Goal: Find contact information: Find contact information

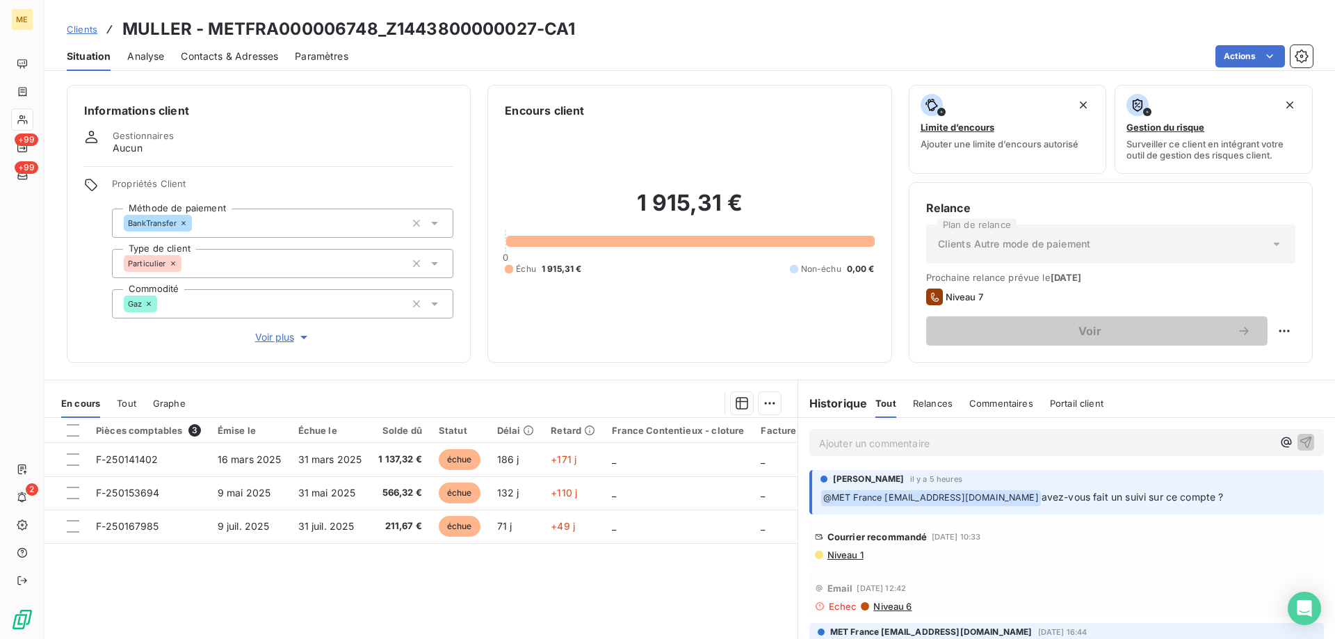
click at [706, 580] on div "Pièces comptables 3 Émise le Échue le Solde dû Statut Délai Retard France Conte…" at bounding box center [421, 552] width 753 height 268
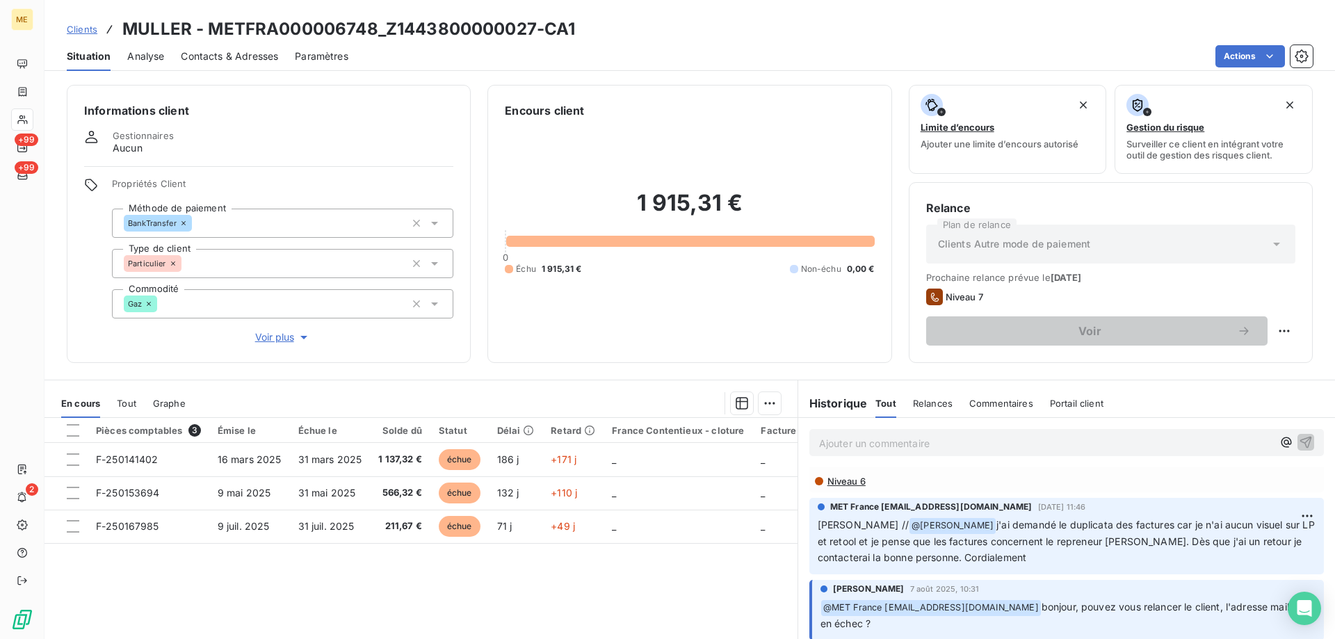
scroll to position [139, 0]
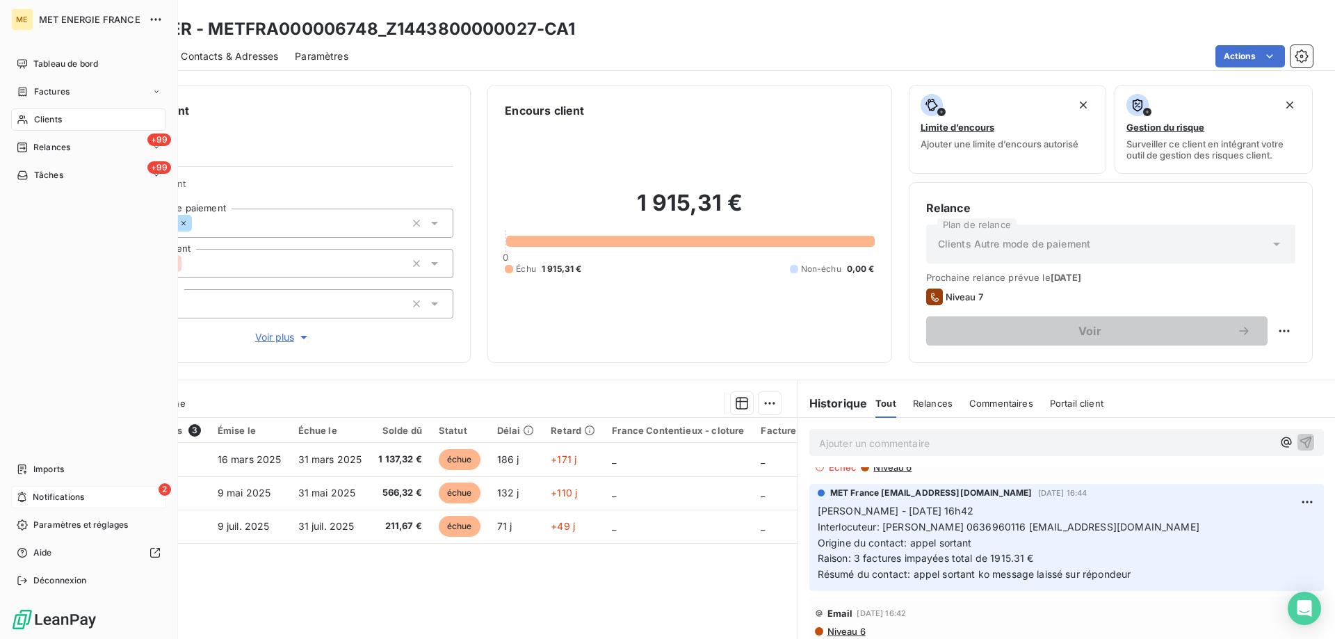
click at [35, 495] on span "Notifications" at bounding box center [58, 497] width 51 height 13
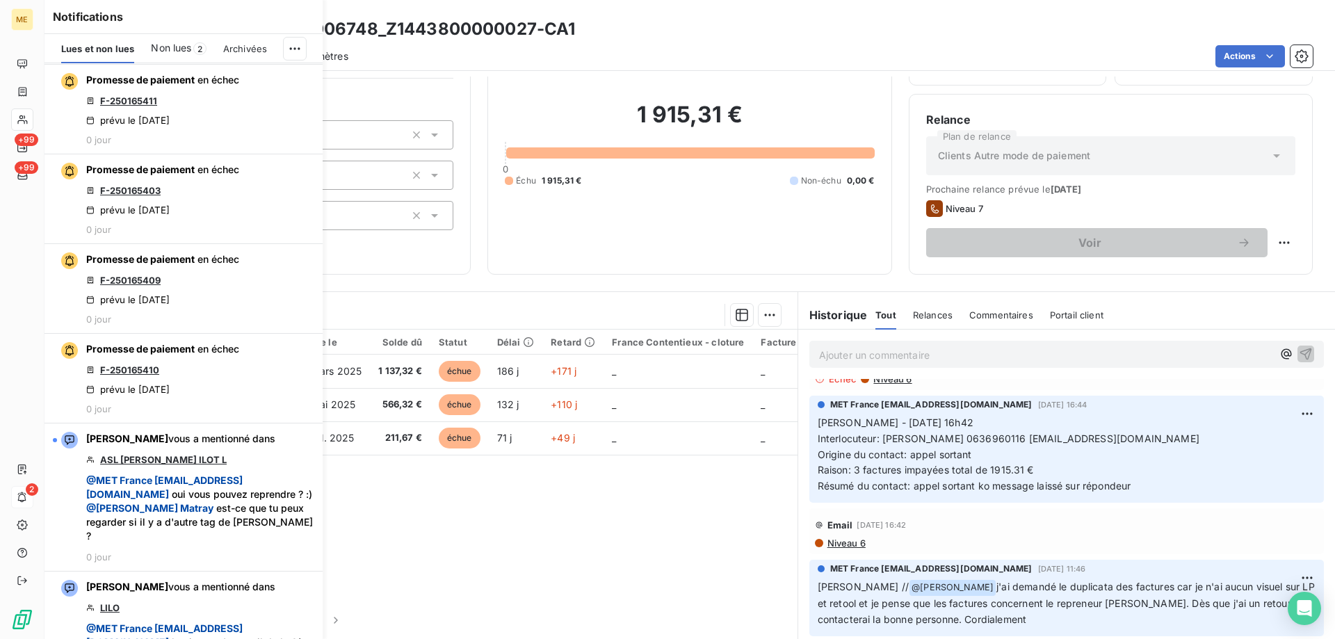
scroll to position [904, 0]
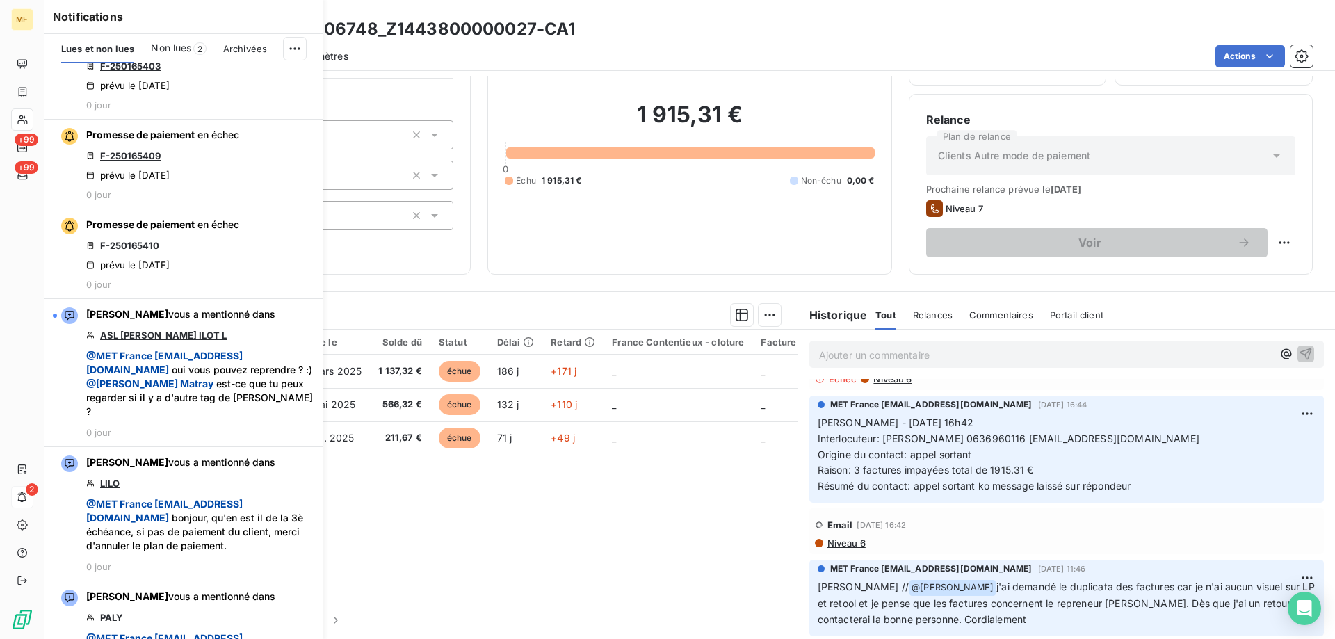
click at [576, 550] on div "Pièces comptables 3 Émise le Échue le Solde dû Statut Délai Retard France Conte…" at bounding box center [421, 464] width 753 height 268
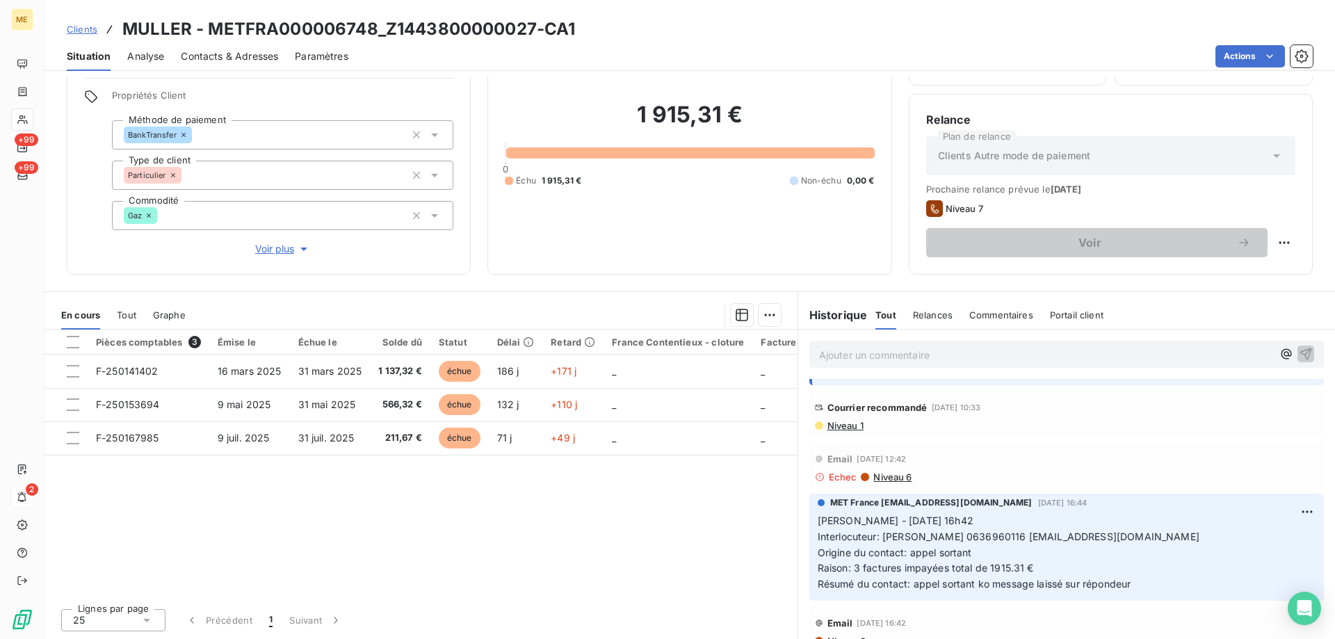
scroll to position [70, 0]
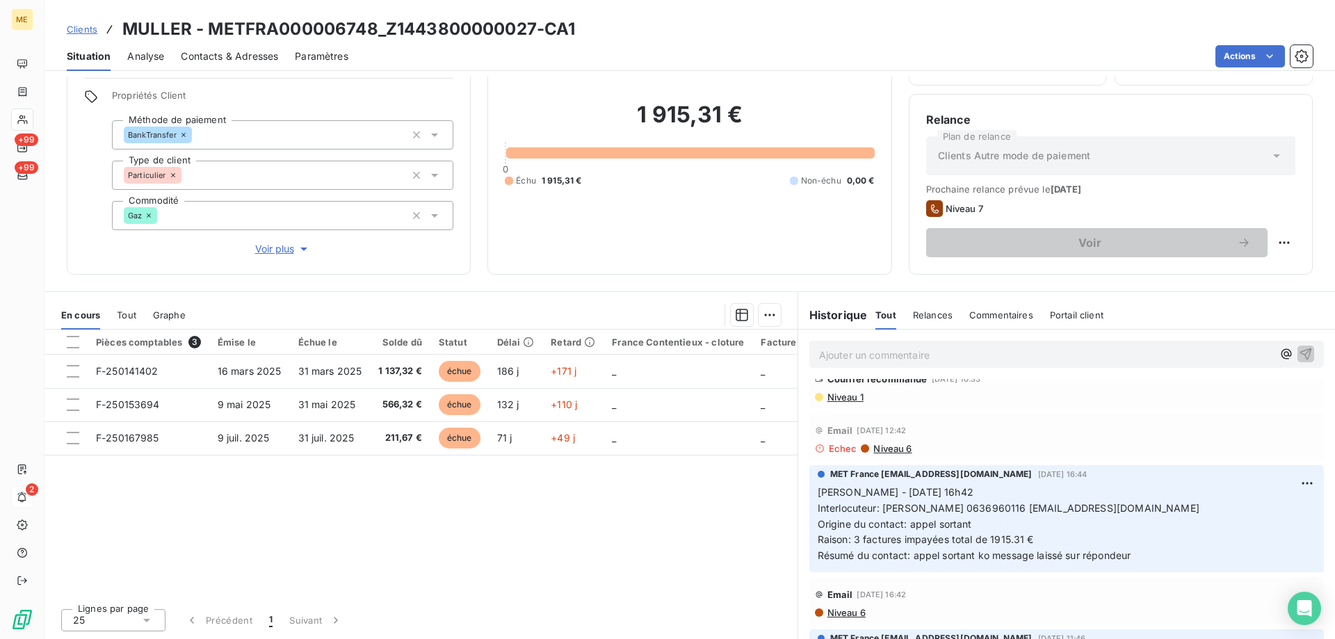
click at [88, 30] on span "Clients" at bounding box center [82, 29] width 31 height 11
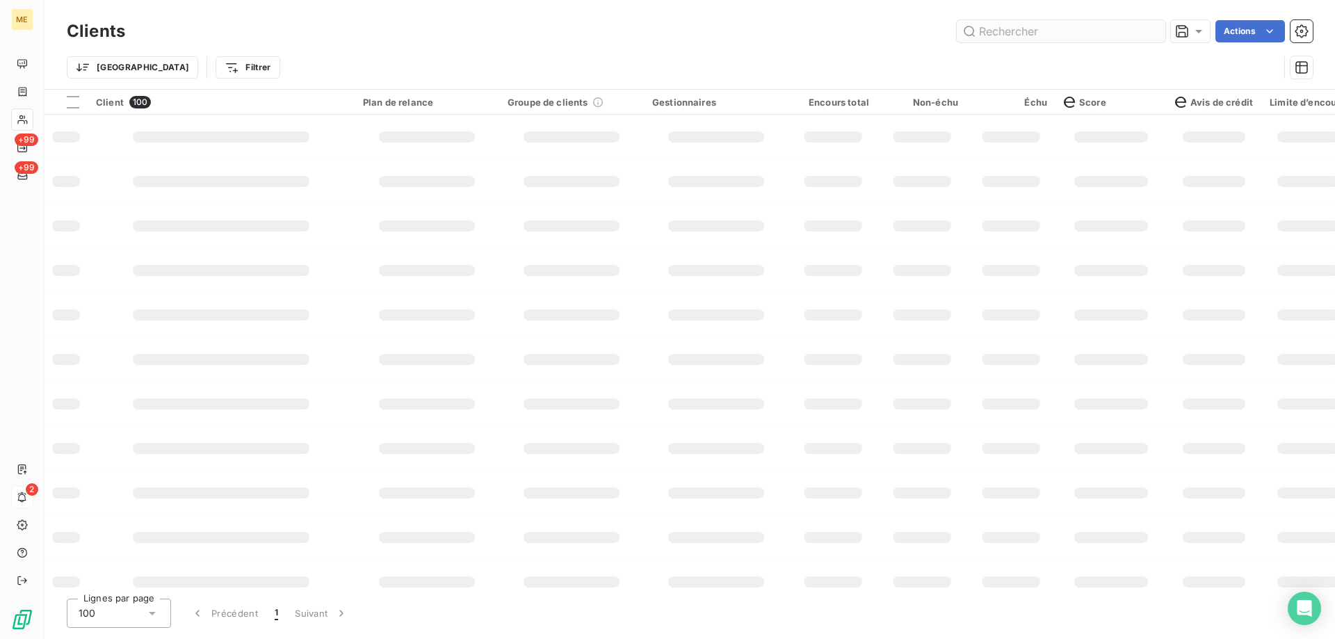
click at [989, 34] on input "text" at bounding box center [1061, 31] width 209 height 22
type input "S"
type input "g"
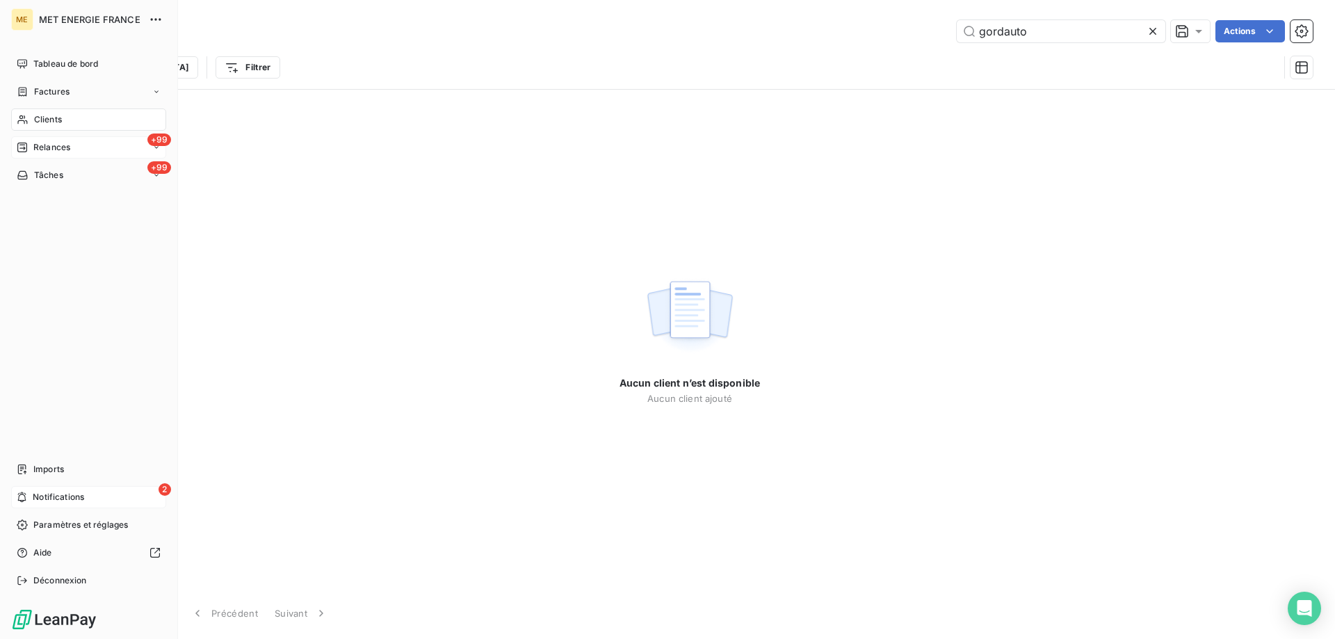
type input "gordauto"
click at [35, 143] on span "Relances" at bounding box center [51, 147] width 37 height 13
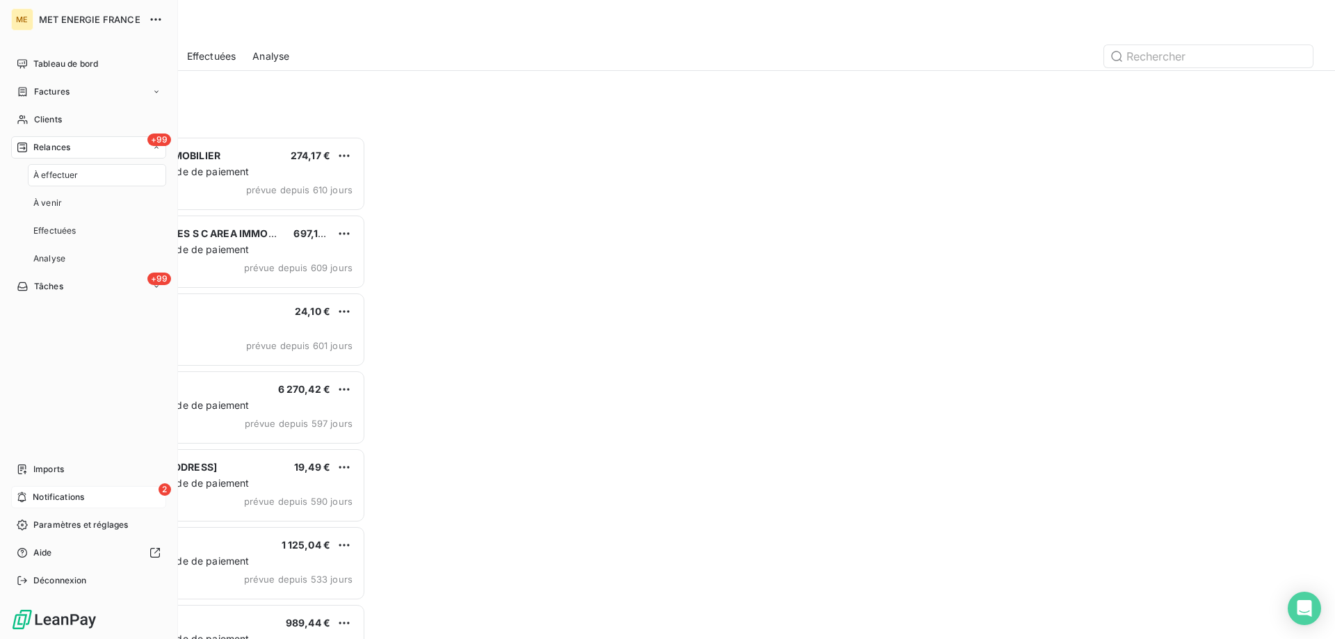
scroll to position [492, 289]
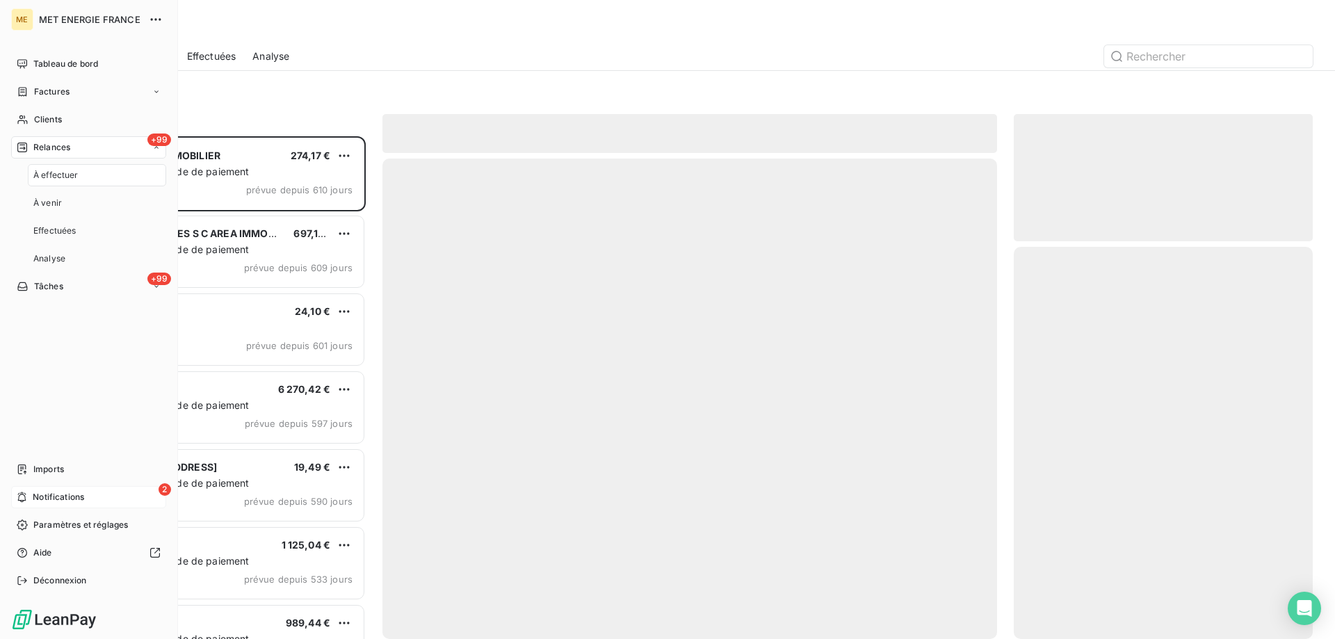
click at [62, 173] on span "À effectuer" at bounding box center [55, 175] width 45 height 13
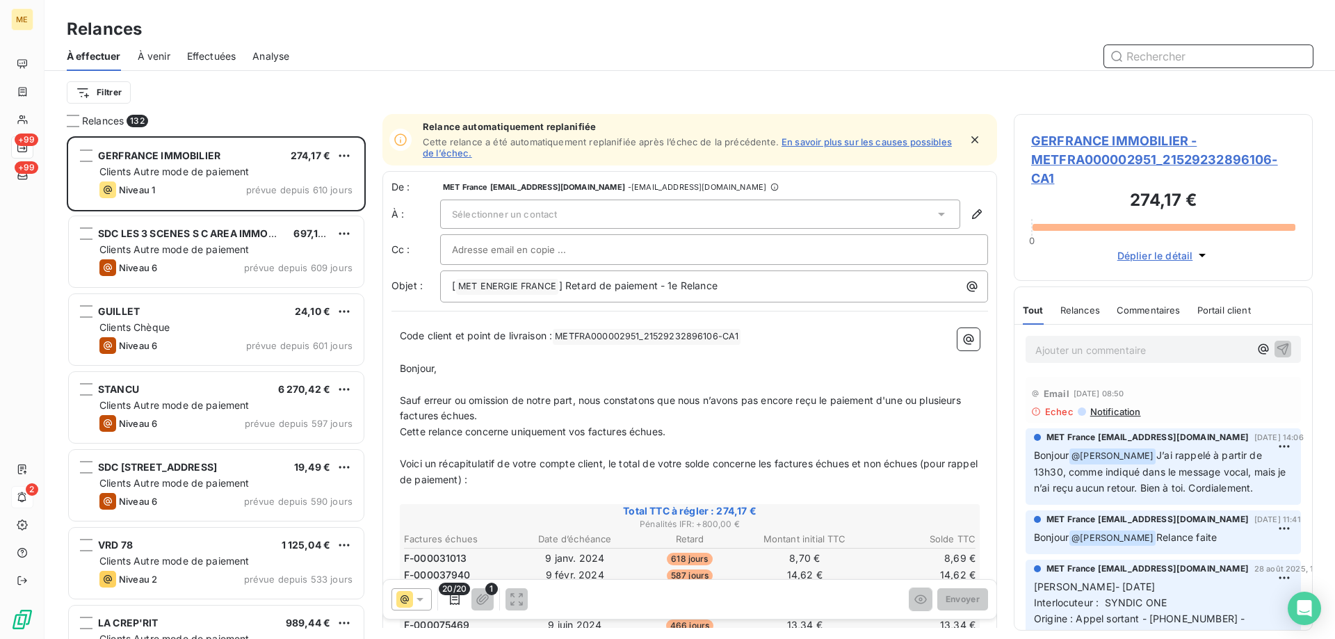
click at [1172, 59] on input "text" at bounding box center [1208, 56] width 209 height 22
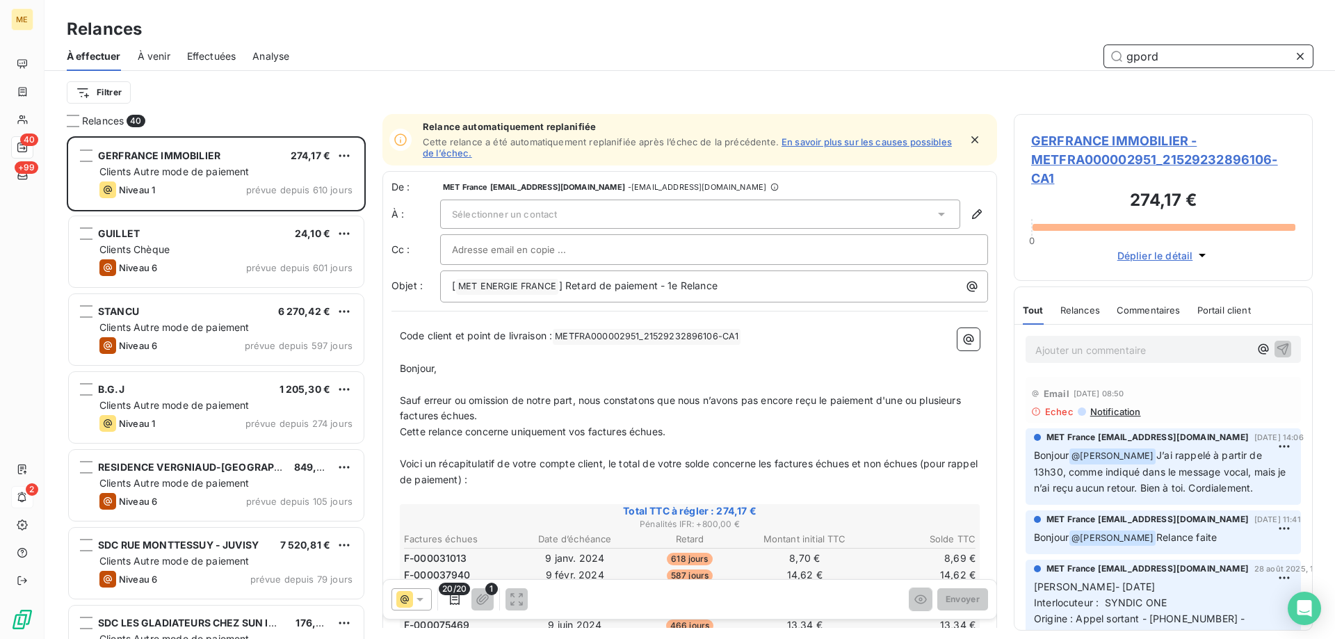
scroll to position [492, 289]
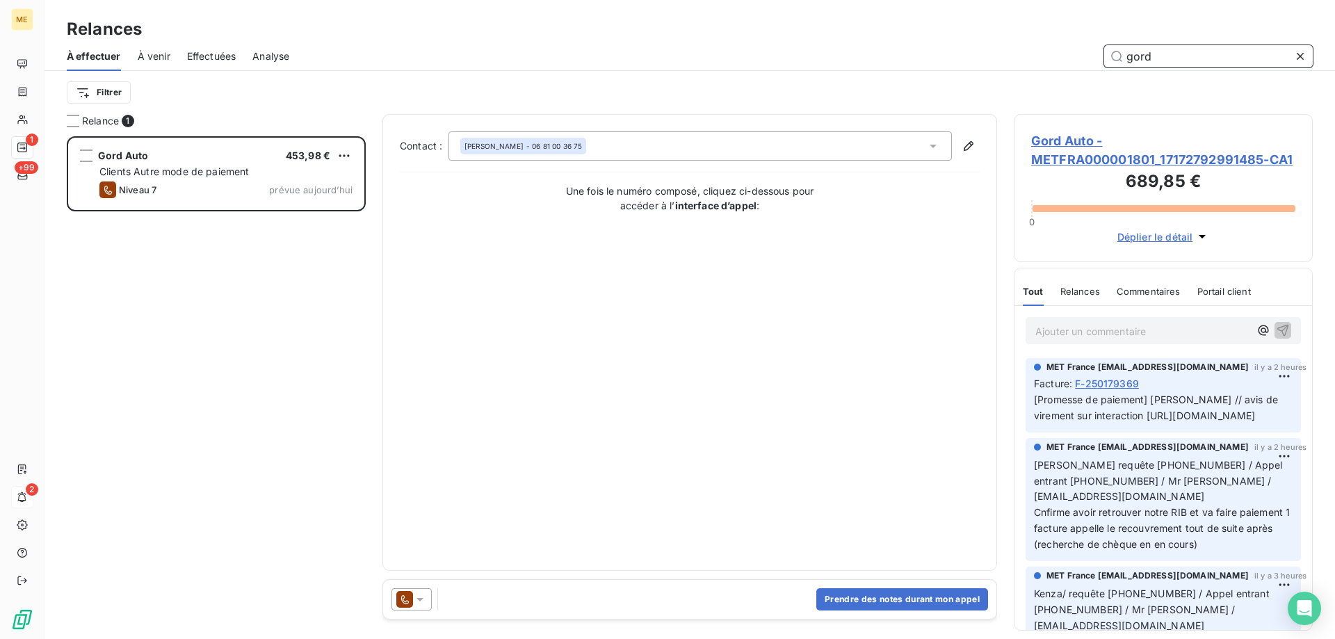
scroll to position [492, 289]
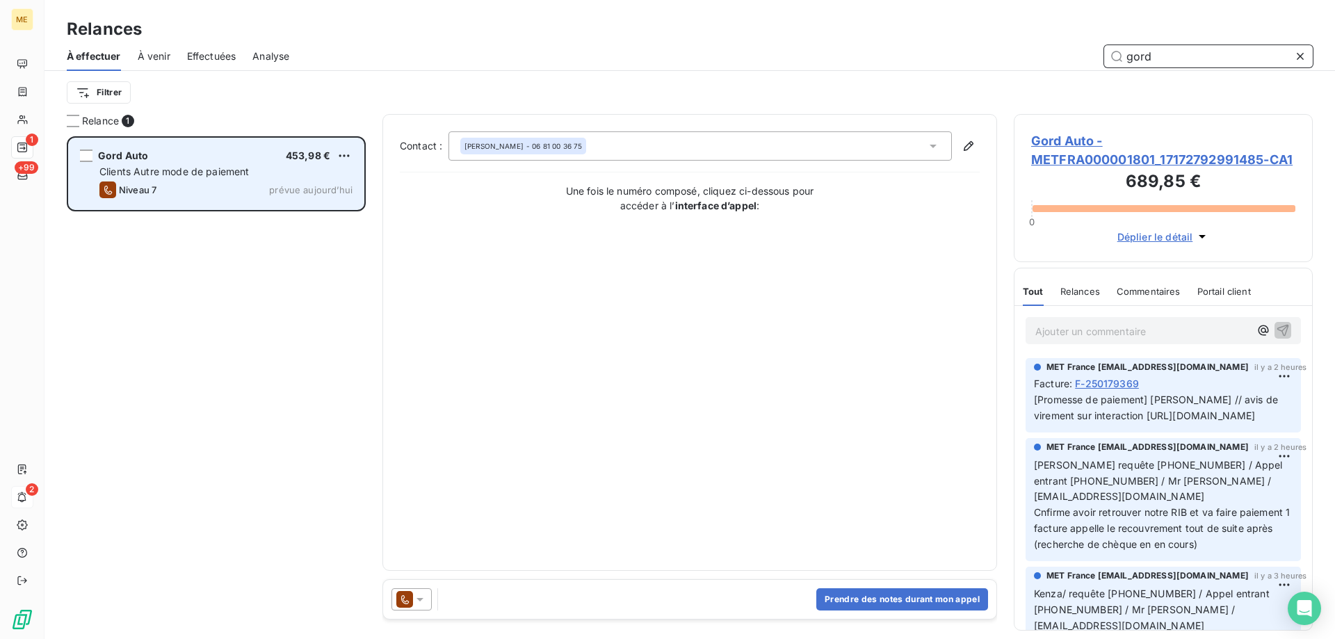
type input "gord"
click at [159, 170] on span "Clients Autre mode de paiement" at bounding box center [174, 172] width 150 height 12
click at [92, 154] on div "grid" at bounding box center [86, 156] width 13 height 13
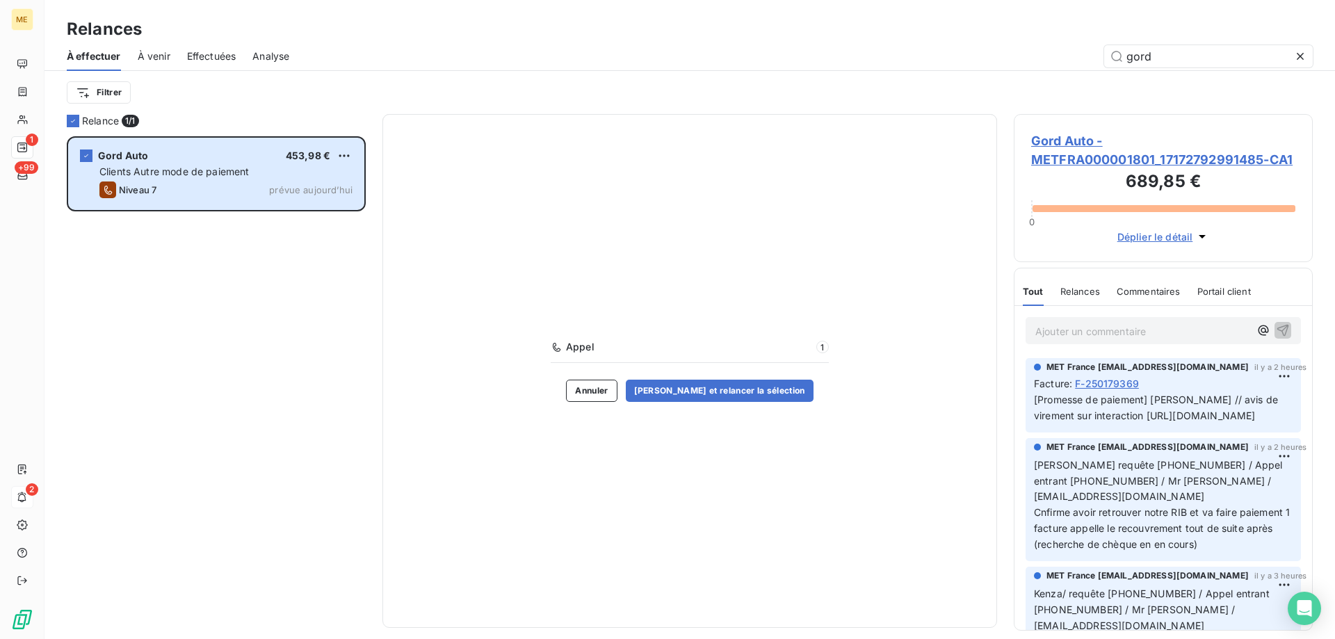
click at [1107, 163] on span "Gord Auto - METFRA000001801_17172792991485-CA1" at bounding box center [1163, 150] width 264 height 38
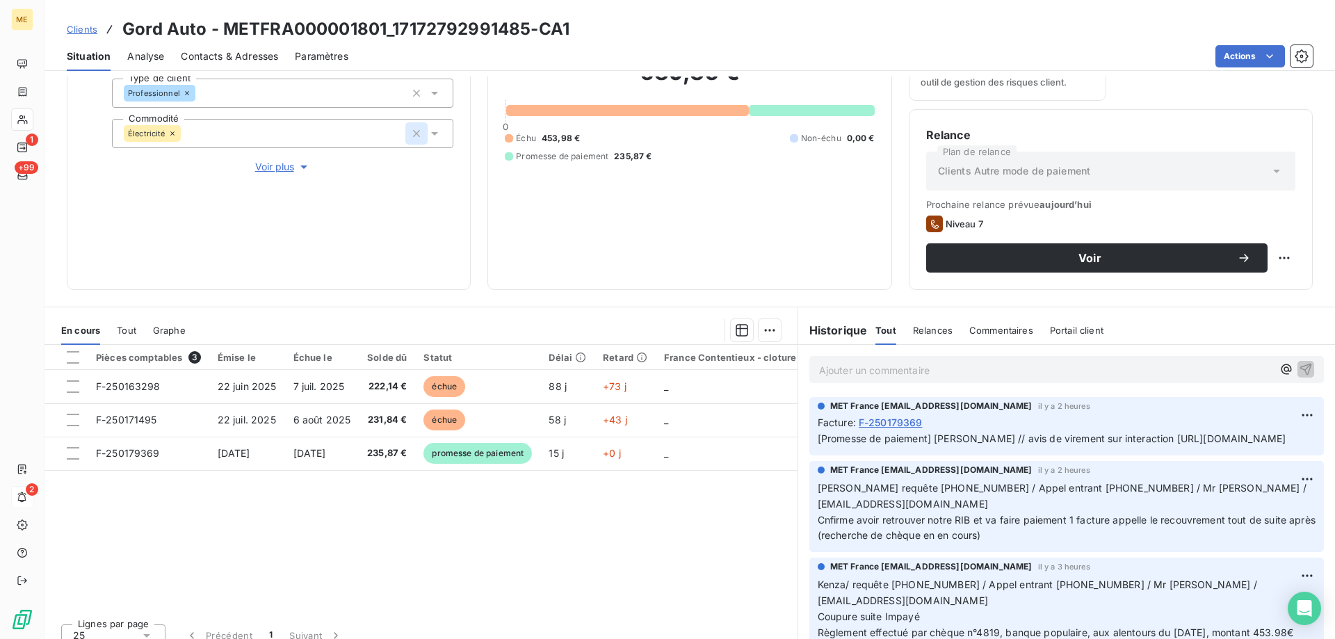
scroll to position [186, 0]
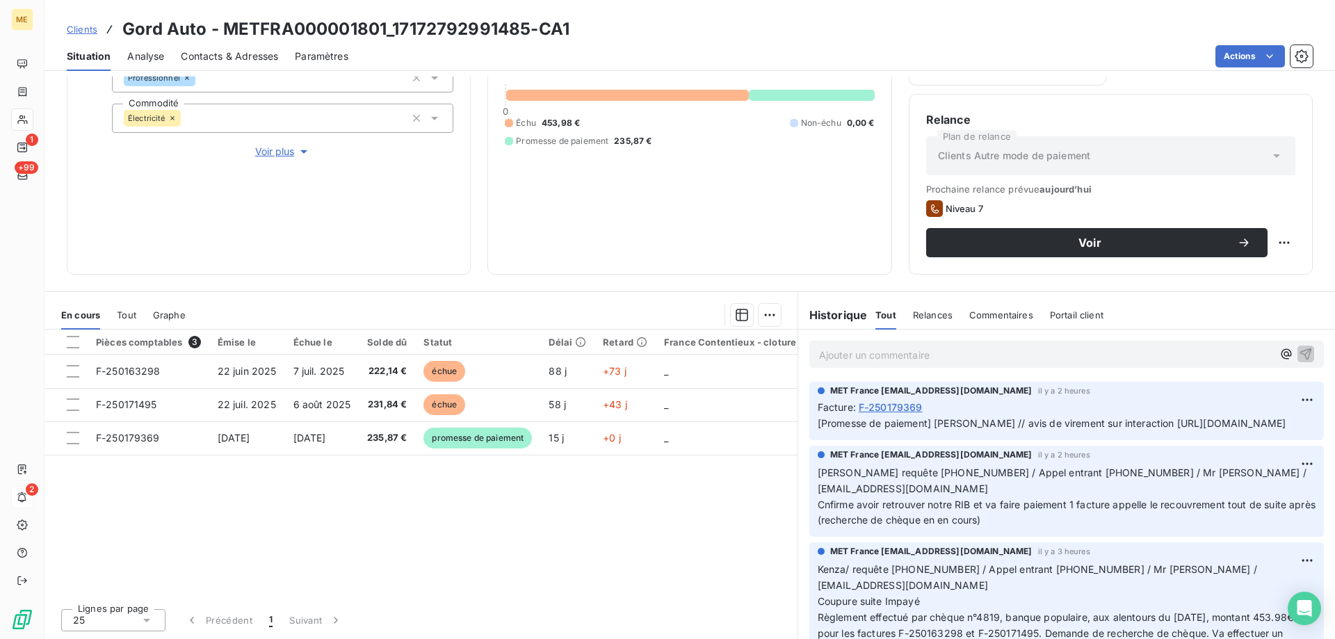
click at [1008, 529] on p "[PERSON_NAME] requête [PHONE_NUMBER] / Appel entrant [PHONE_NUMBER] / Mr [PERSO…" at bounding box center [1067, 497] width 498 height 64
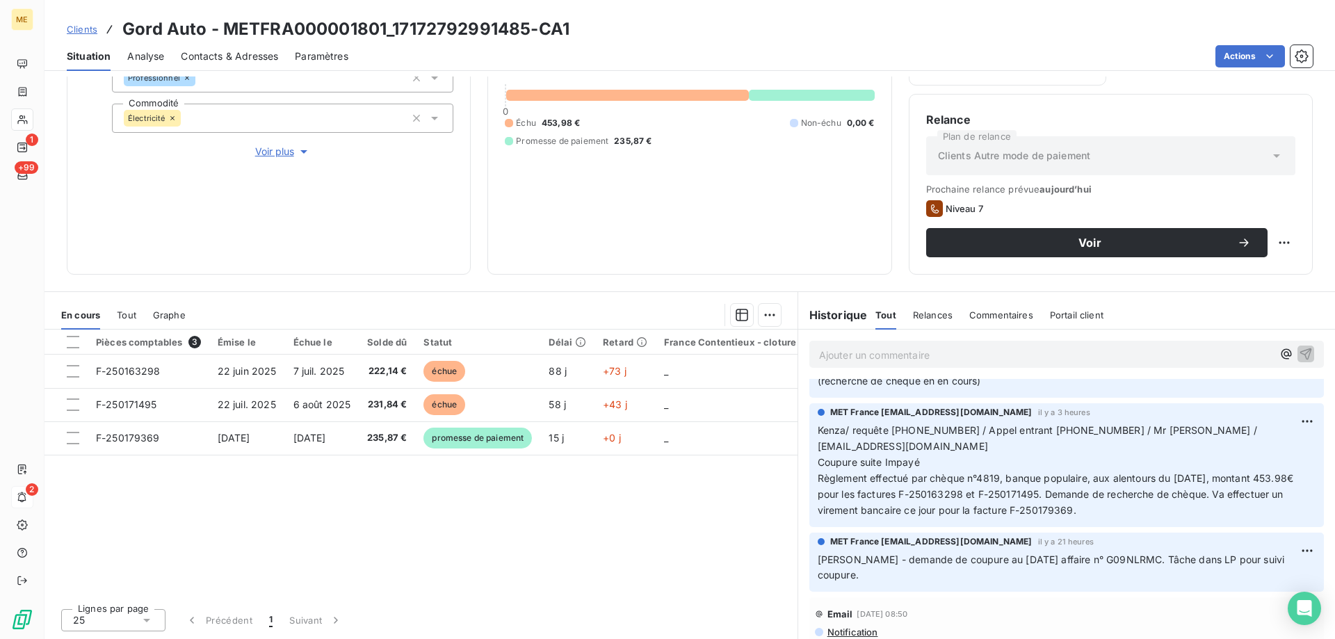
scroll to position [70, 0]
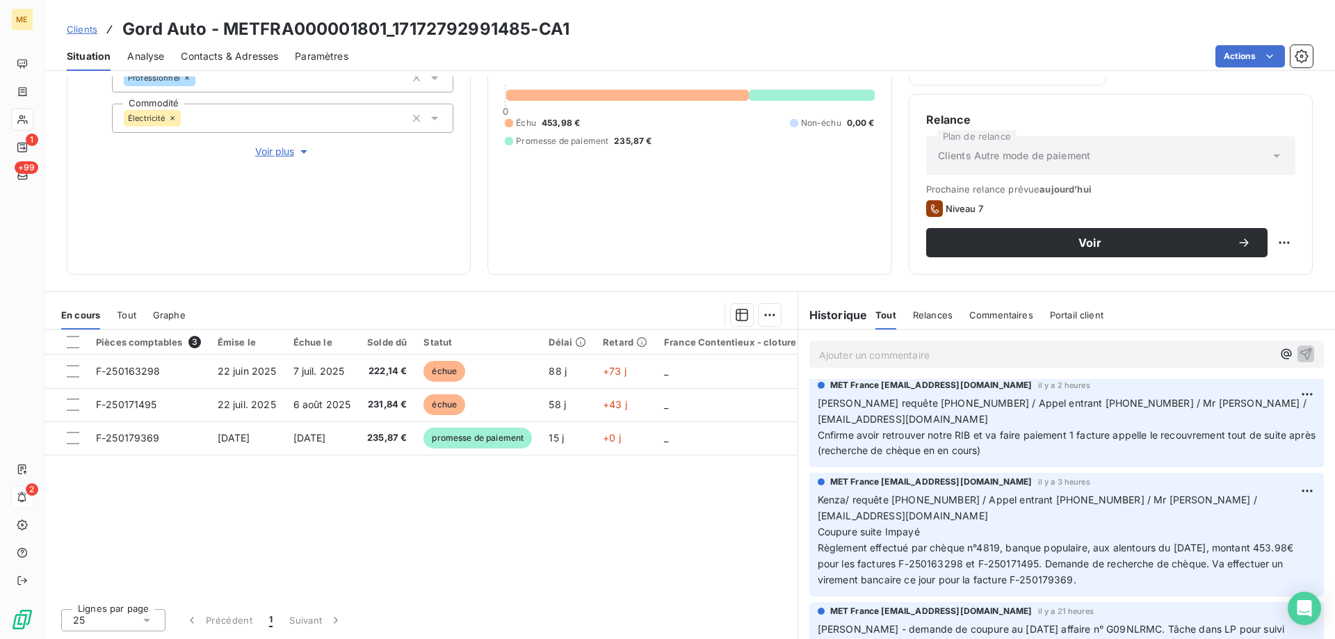
click at [1065, 460] on p "[PERSON_NAME] requête [PHONE_NUMBER] / Appel entrant [PHONE_NUMBER] / Mr [PERSO…" at bounding box center [1067, 428] width 498 height 64
click at [79, 34] on span "Clients" at bounding box center [82, 29] width 31 height 11
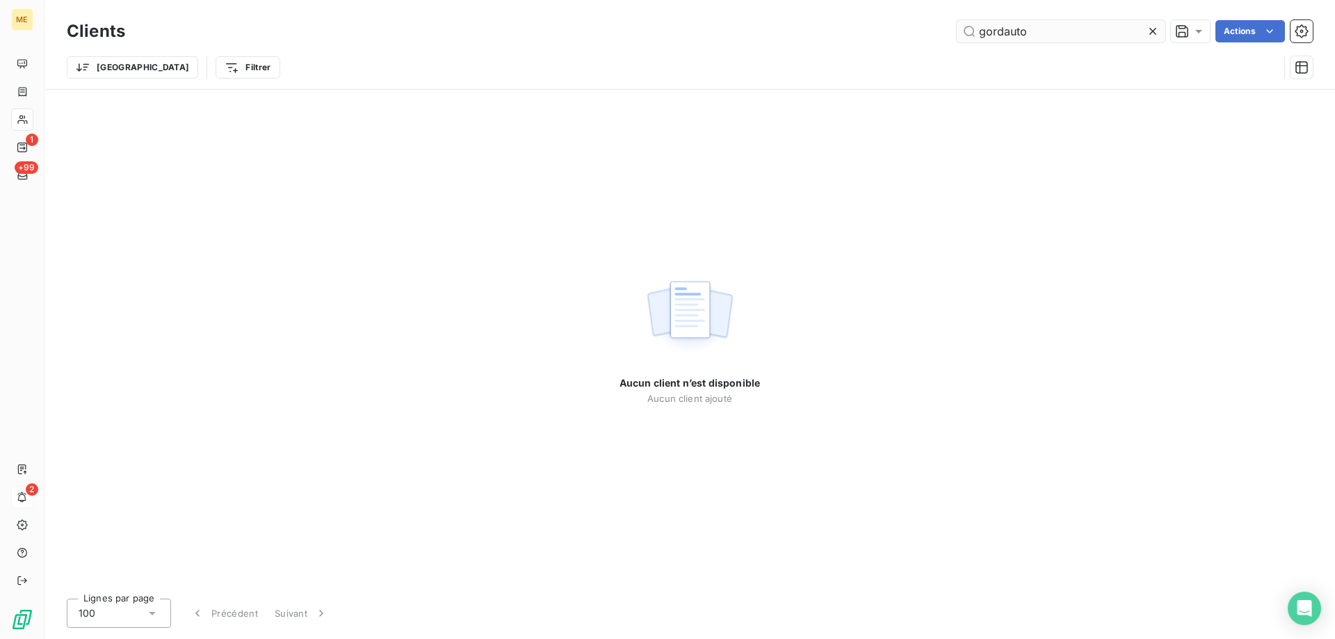
click at [1013, 32] on input "gordauto" at bounding box center [1061, 31] width 209 height 22
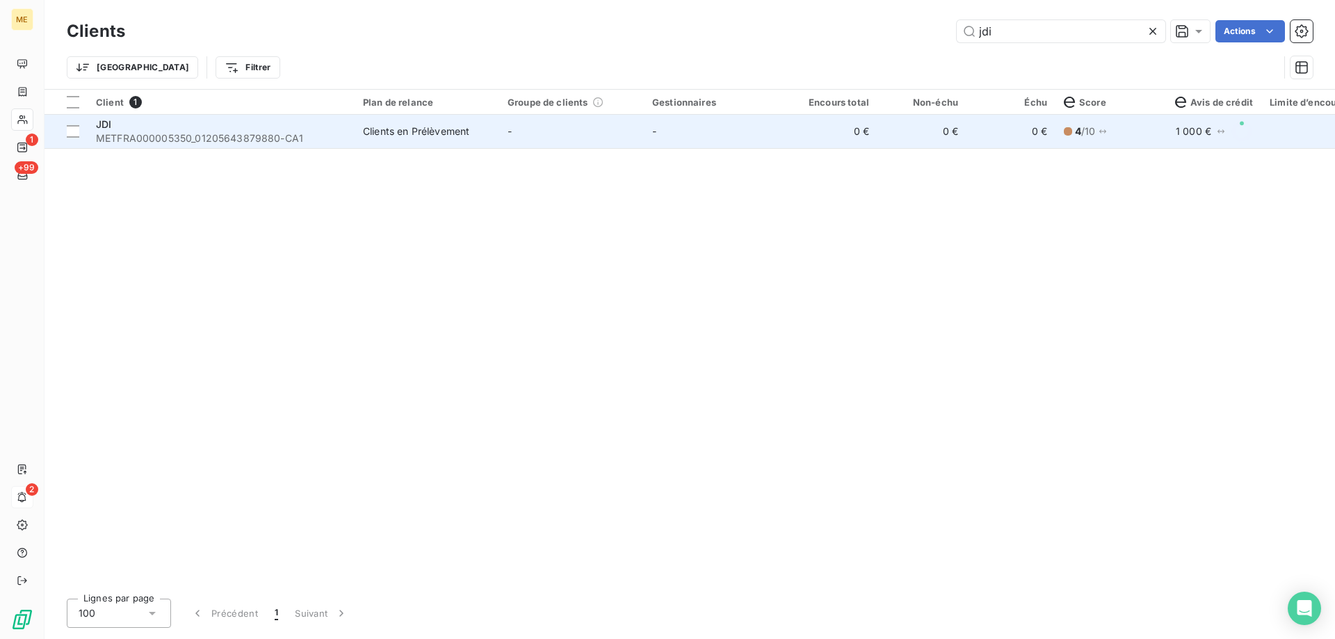
type input "jdi"
click at [146, 124] on div "JDI" at bounding box center [221, 125] width 250 height 14
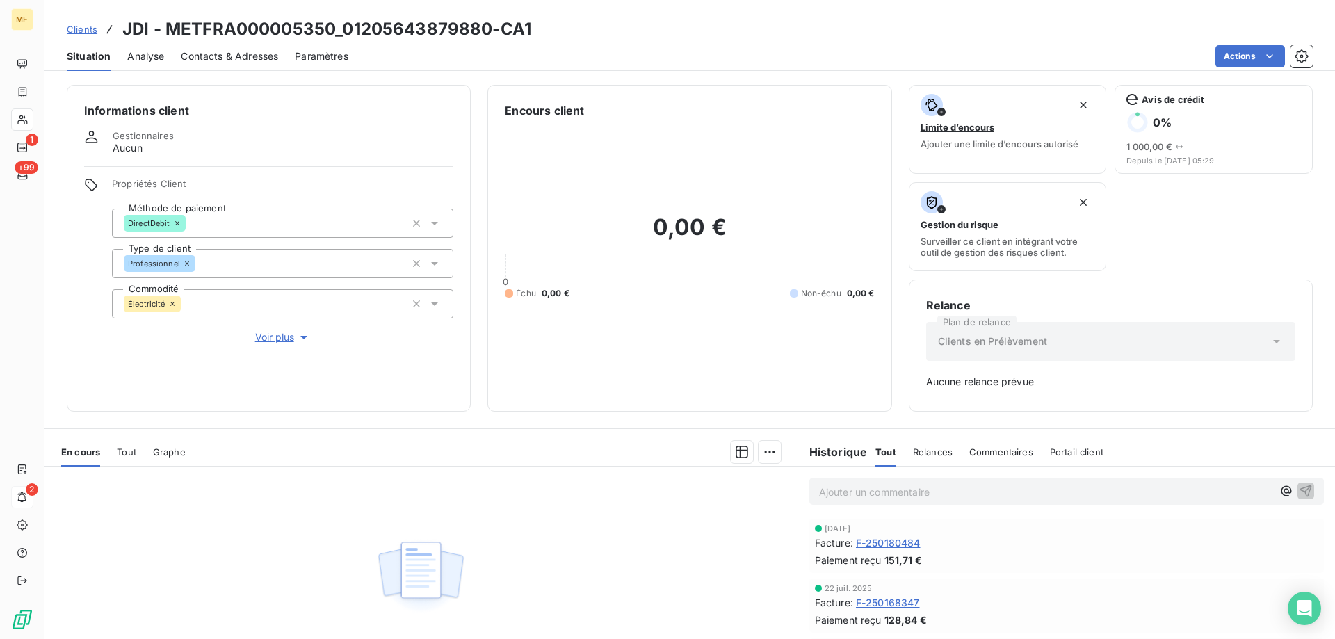
click at [120, 458] on div "Tout" at bounding box center [126, 451] width 19 height 29
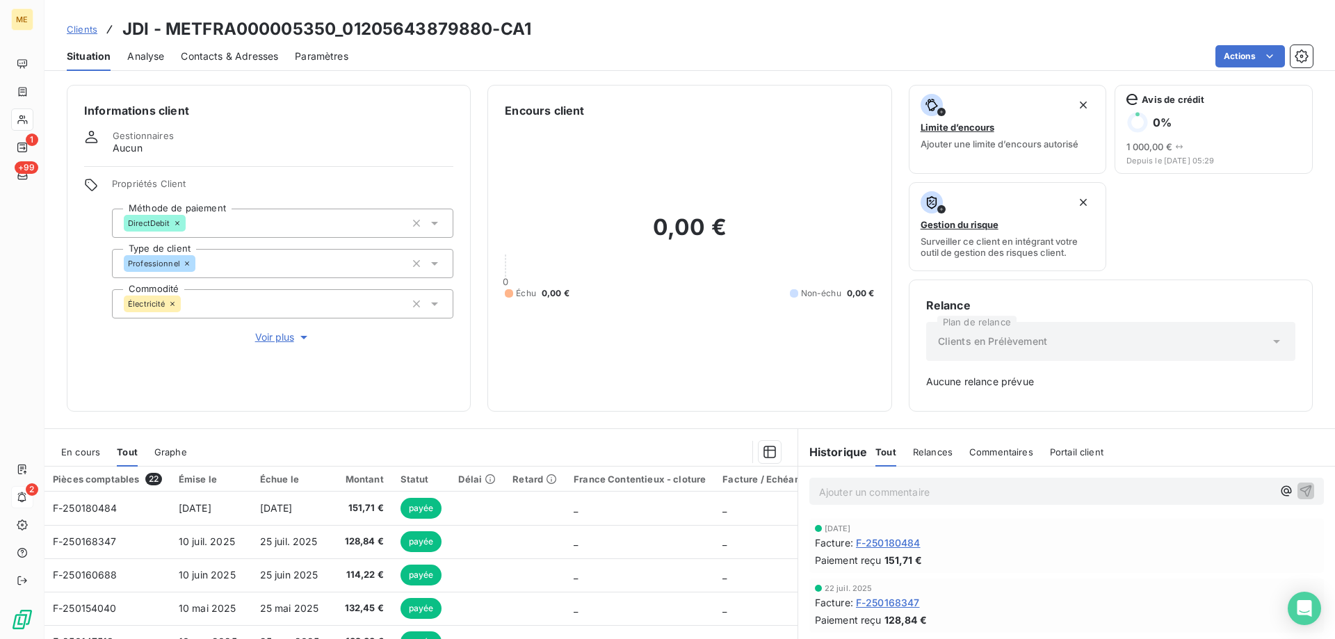
scroll to position [70, 0]
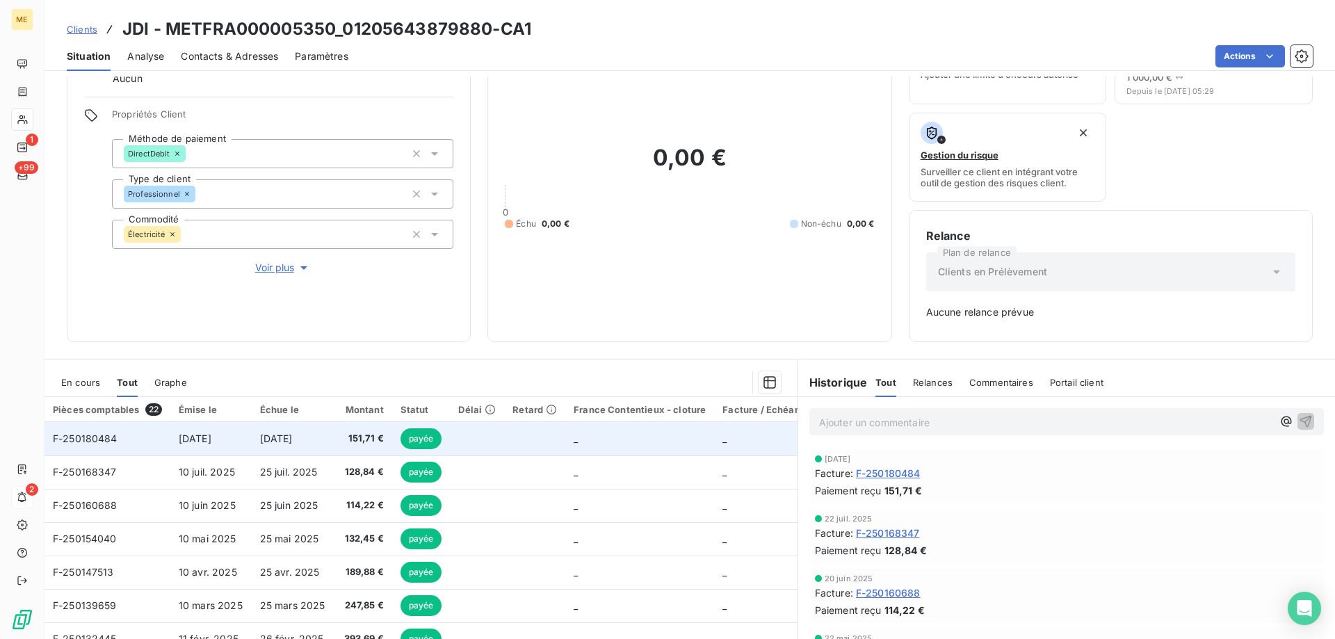
click at [71, 439] on span "F-250180484" at bounding box center [85, 439] width 65 height 12
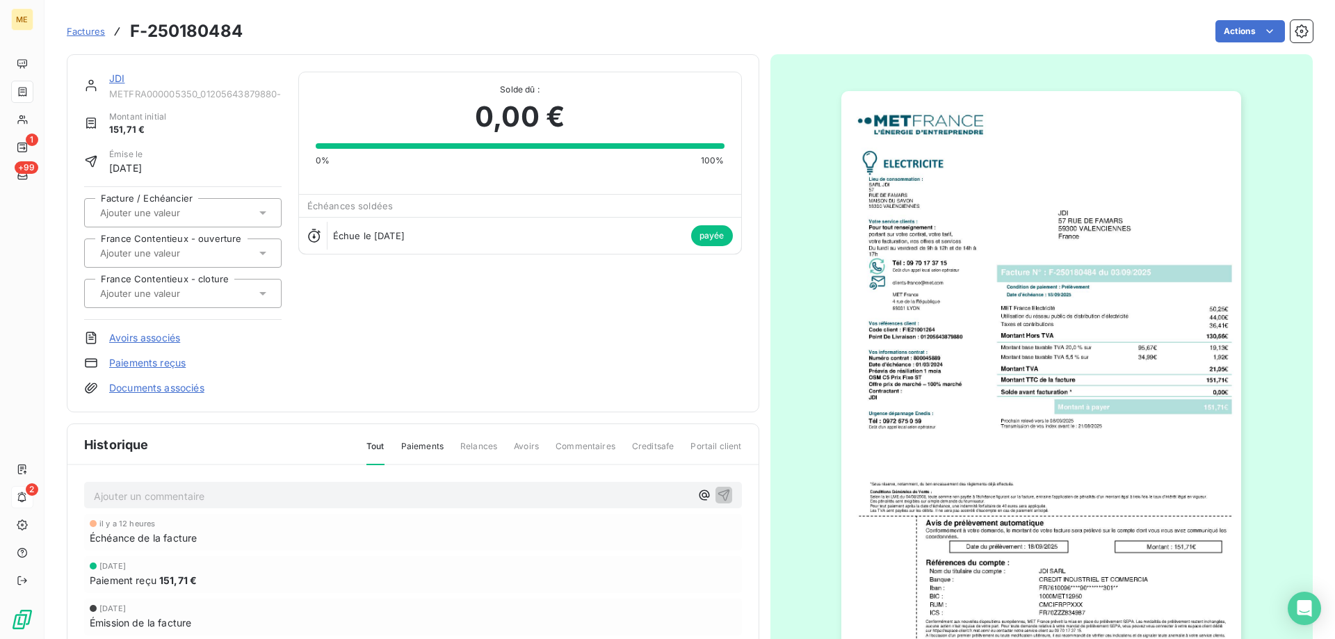
click at [1005, 252] on img "button" at bounding box center [1042, 374] width 400 height 566
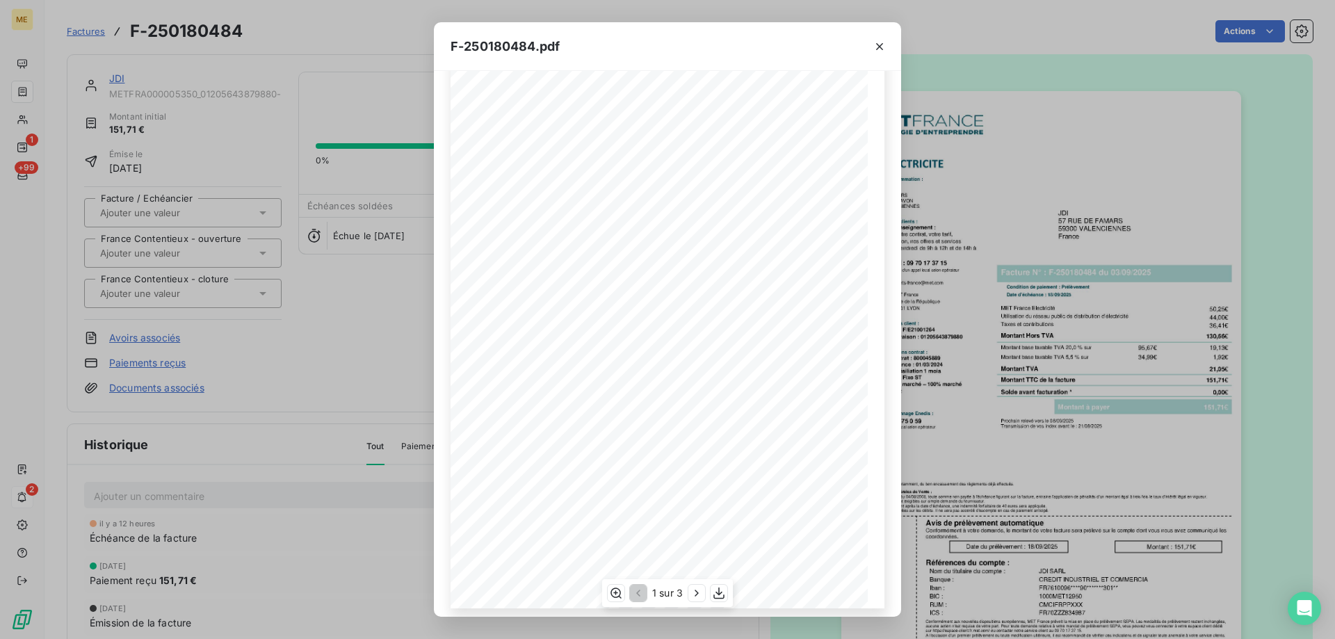
scroll to position [77, 0]
click at [700, 590] on icon "button" at bounding box center [697, 593] width 14 height 14
click at [586, 207] on span at bounding box center [667, 204] width 175 height 5
click at [612, 593] on icon "button" at bounding box center [615, 593] width 14 height 14
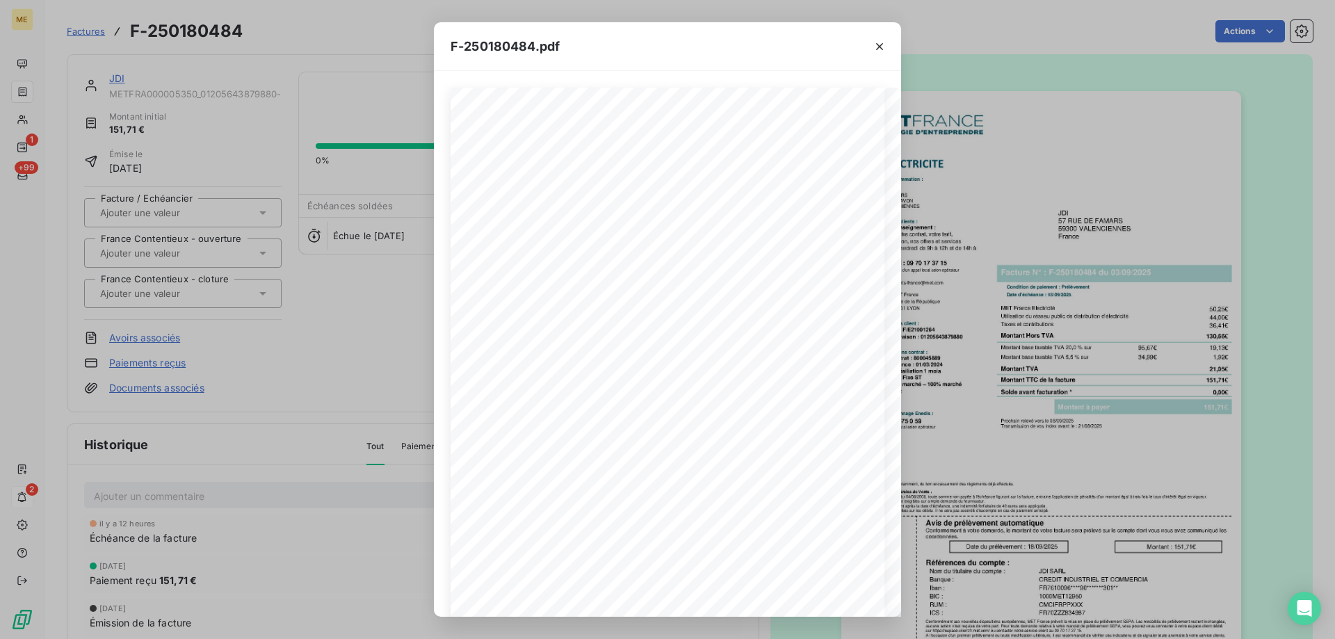
drag, startPoint x: 880, startPoint y: 46, endPoint x: 1139, endPoint y: 224, distance: 314.1
click at [880, 46] on icon "button" at bounding box center [879, 46] width 7 height 7
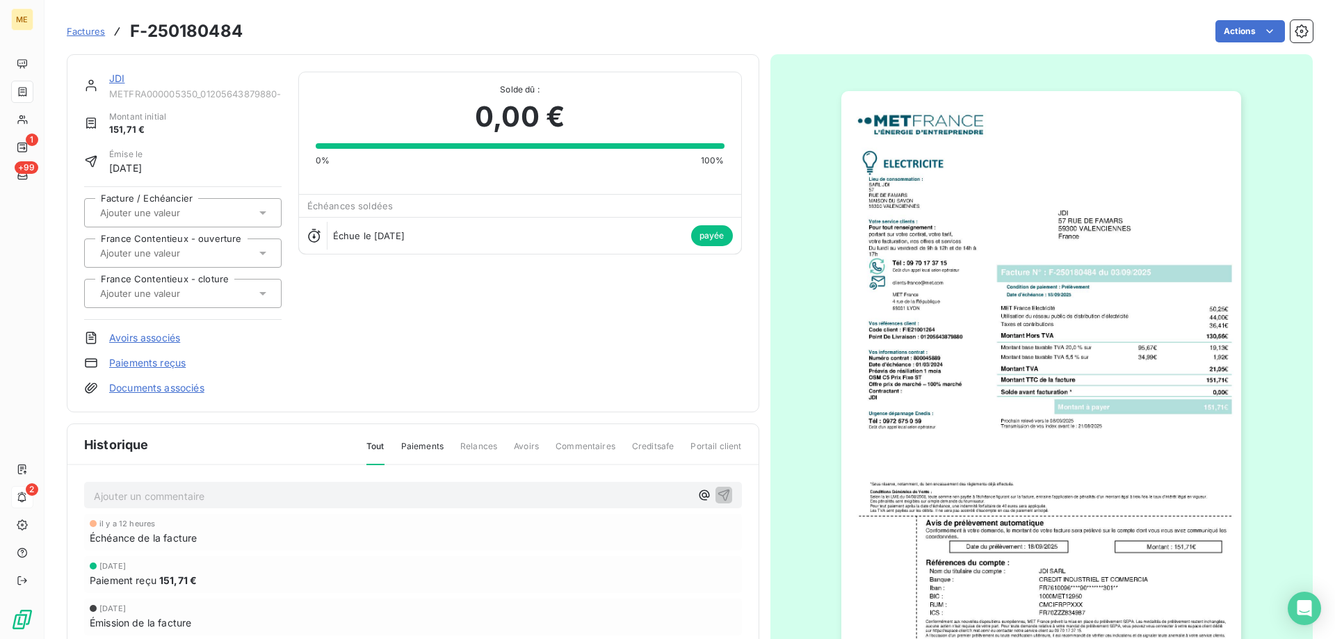
click at [97, 79] on icon at bounding box center [91, 86] width 14 height 14
click at [121, 80] on link "JDI" at bounding box center [116, 78] width 15 height 12
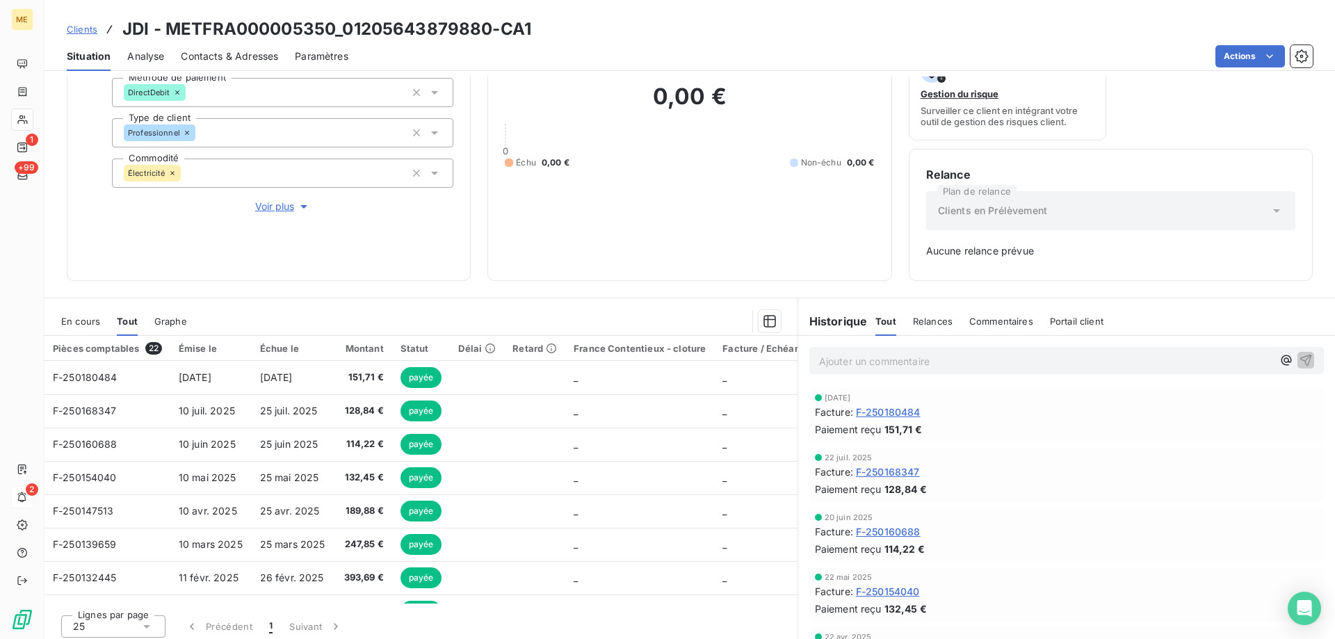
scroll to position [137, 0]
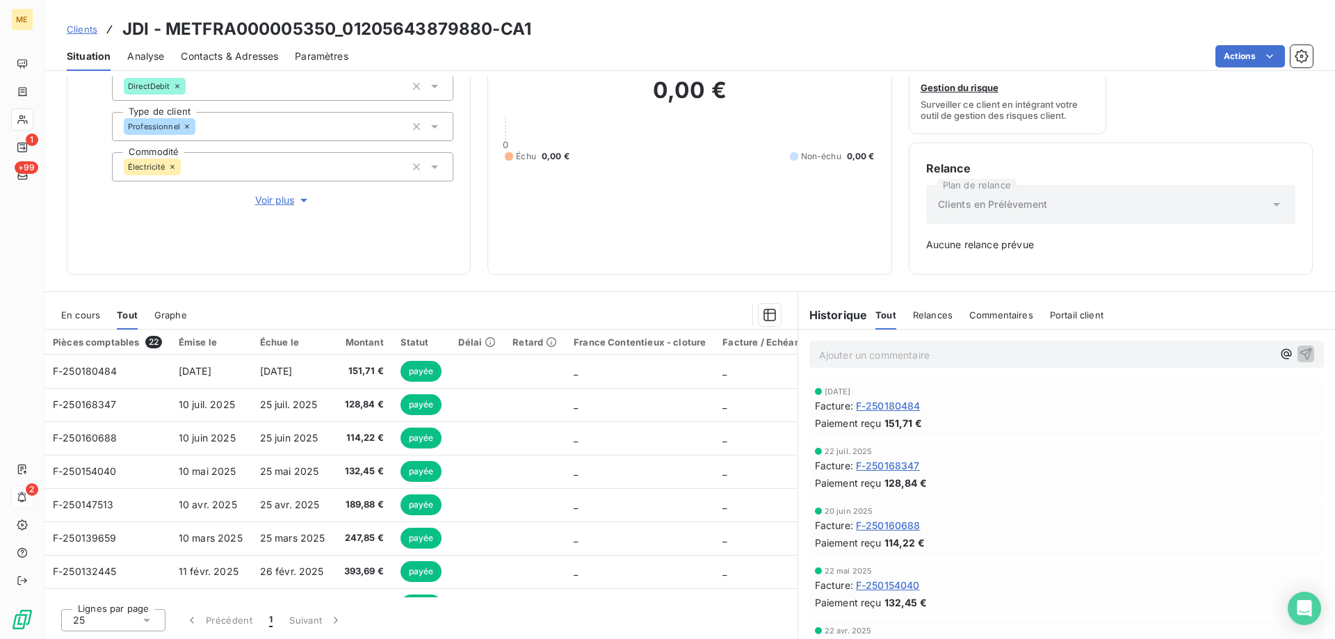
click at [99, 322] on div "En cours" at bounding box center [80, 314] width 39 height 29
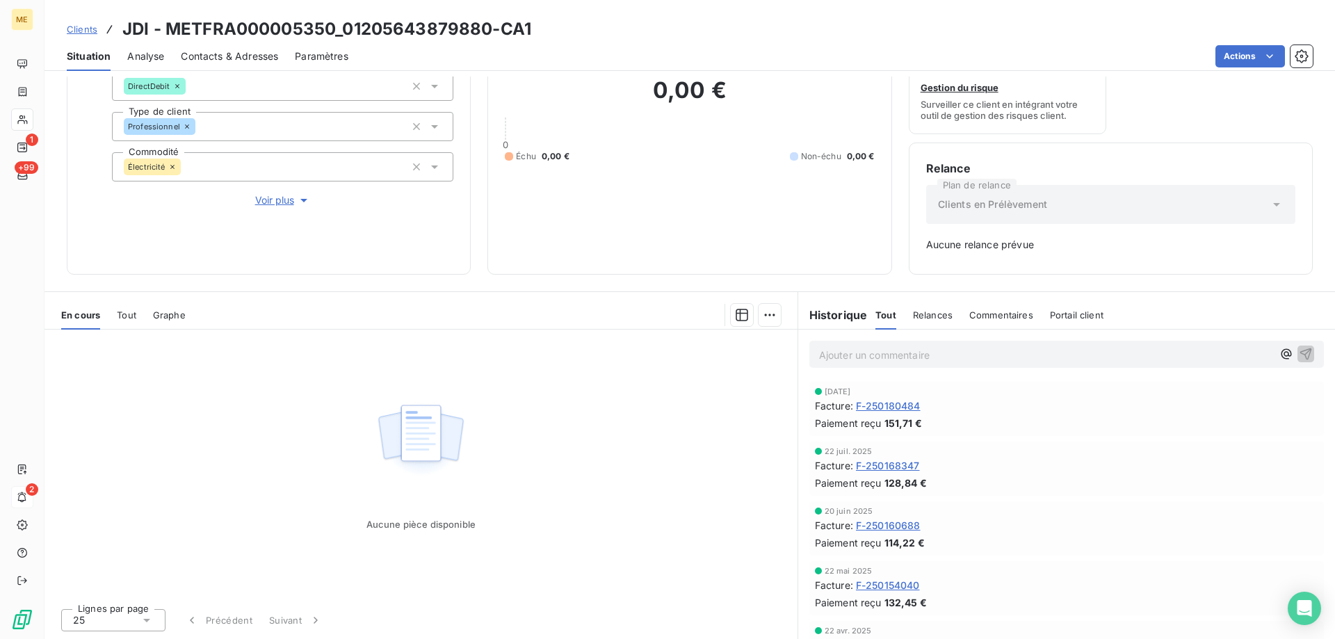
click at [120, 317] on span "Tout" at bounding box center [126, 314] width 19 height 11
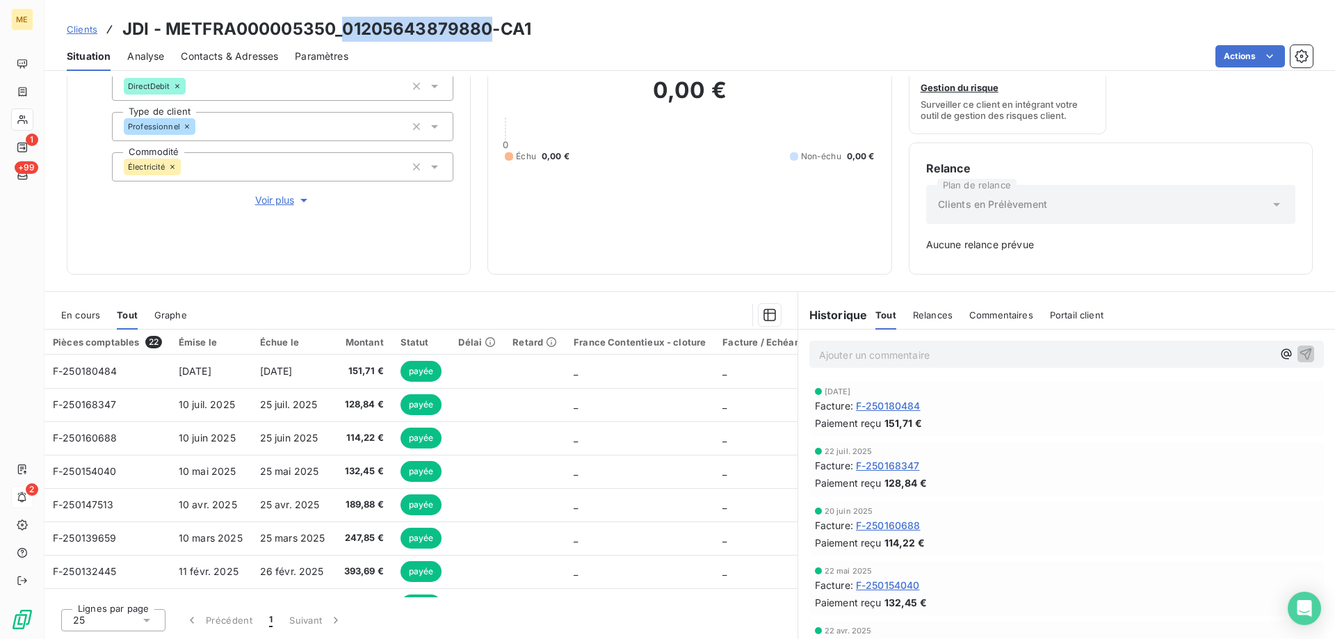
drag, startPoint x: 342, startPoint y: 26, endPoint x: 486, endPoint y: 19, distance: 144.1
click at [486, 19] on h3 "JDI - METFRA000005350_01205643879880-CA1" at bounding box center [326, 29] width 409 height 25
copy h3 "01205643879880"
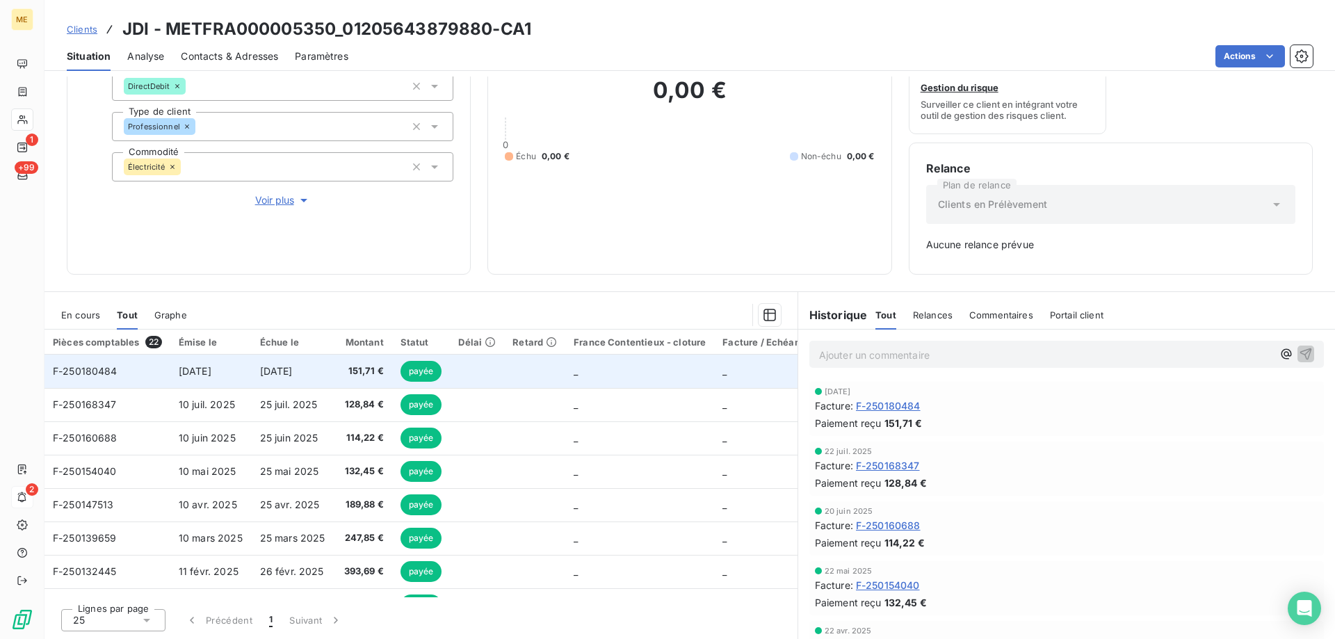
click at [90, 376] on span "F-250180484" at bounding box center [85, 371] width 65 height 12
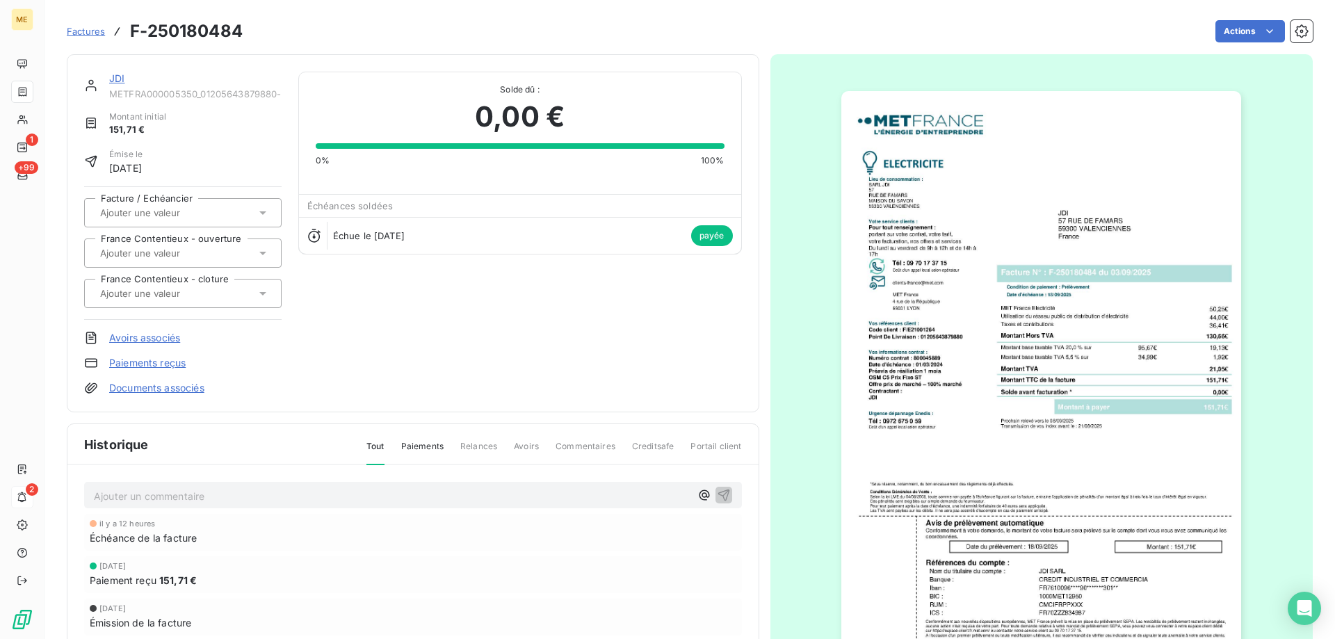
click at [1024, 477] on img "button" at bounding box center [1042, 374] width 400 height 566
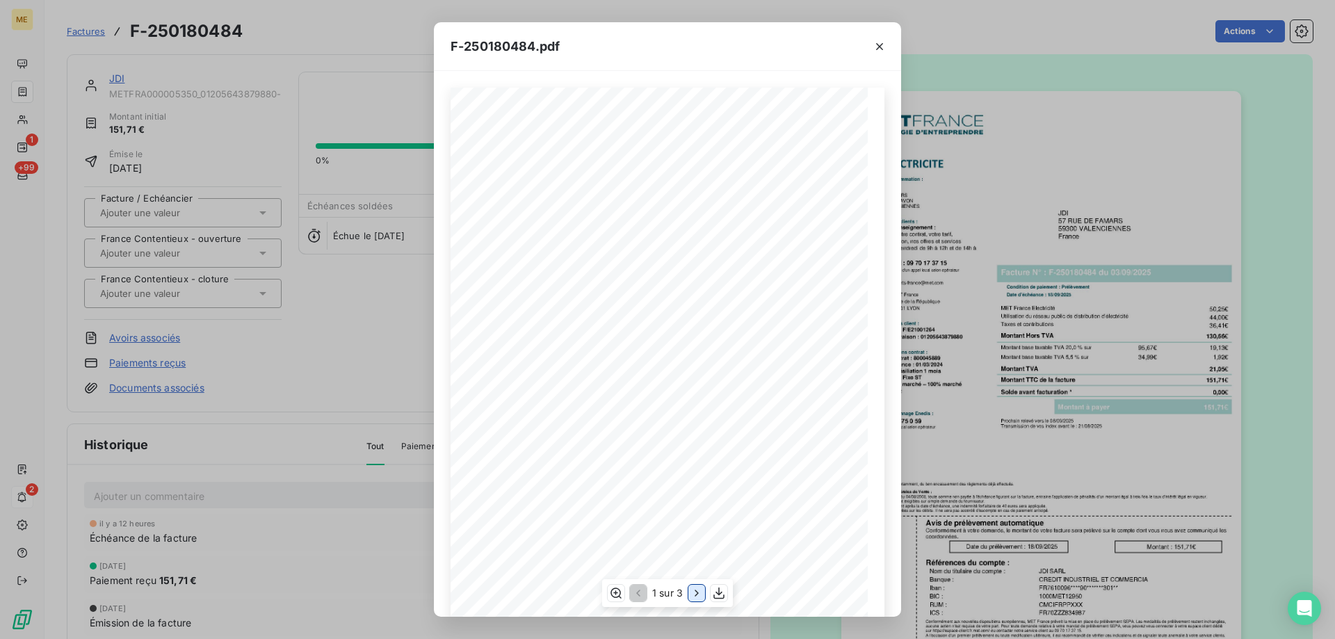
click at [694, 595] on icon "button" at bounding box center [697, 593] width 14 height 14
click at [619, 593] on icon "button" at bounding box center [615, 593] width 11 height 10
click at [885, 43] on icon "button" at bounding box center [880, 47] width 14 height 14
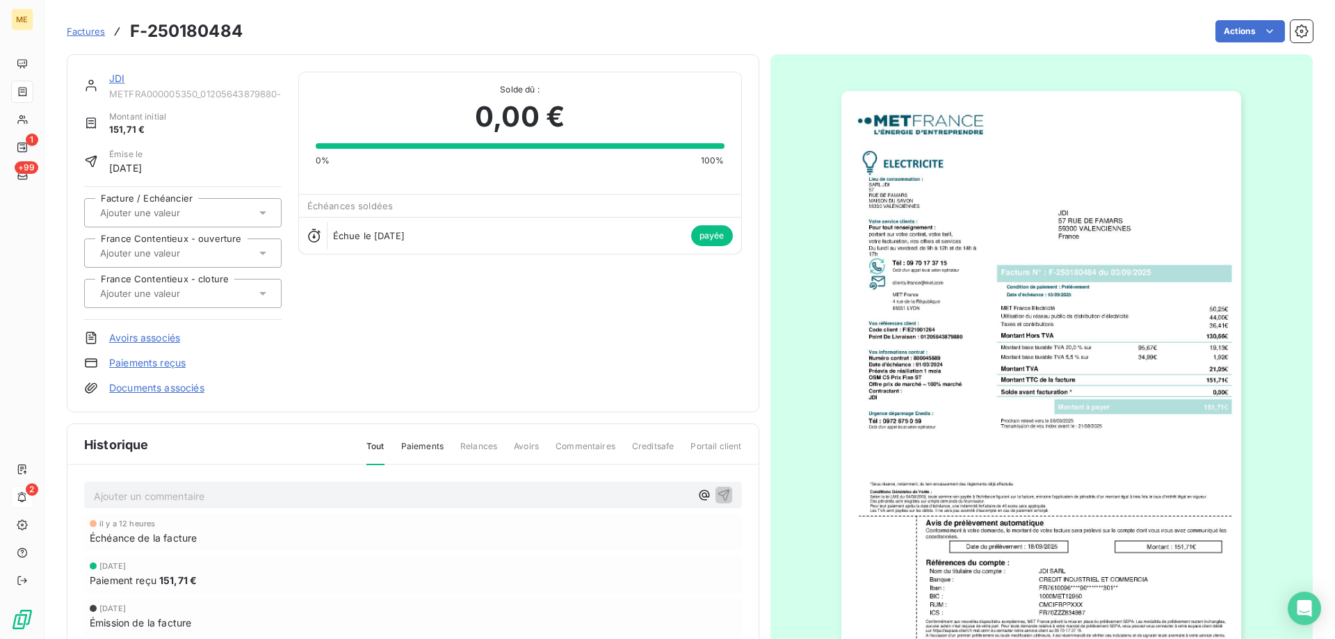
click at [116, 83] on link "JDI" at bounding box center [116, 78] width 15 height 12
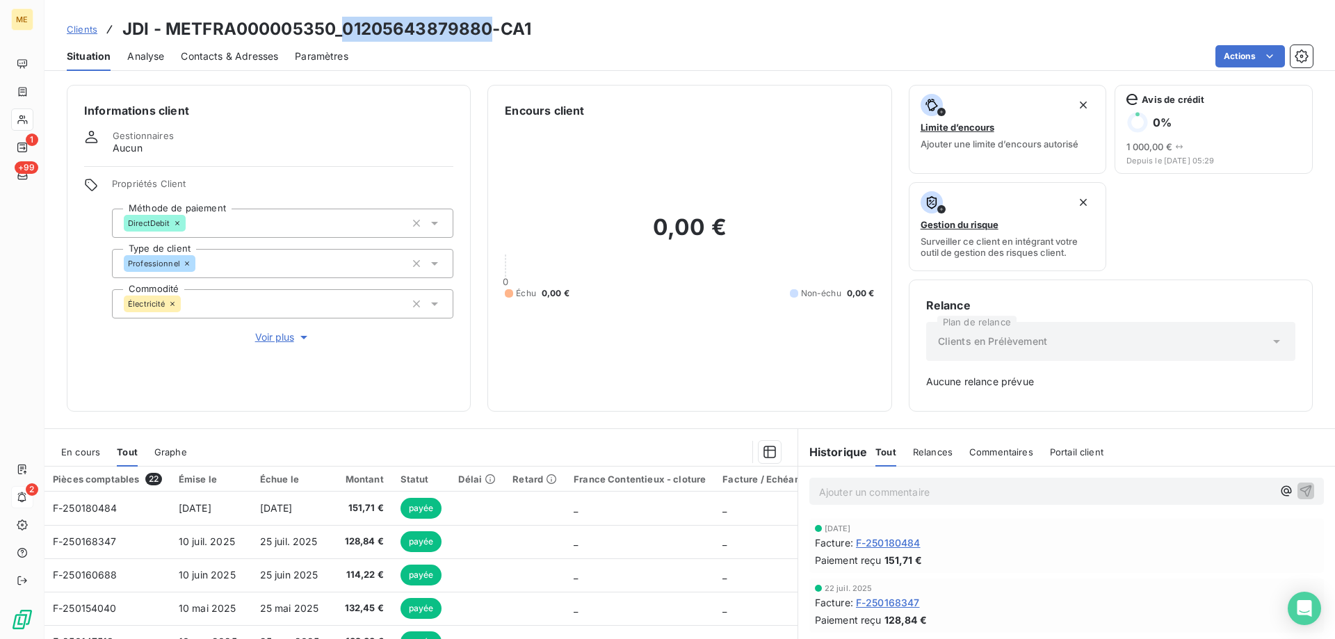
drag, startPoint x: 339, startPoint y: 26, endPoint x: 493, endPoint y: 38, distance: 154.9
click at [493, 38] on h3 "JDI - METFRA000005350_01205643879880-CA1" at bounding box center [326, 29] width 409 height 25
copy h3 "01205643879880"
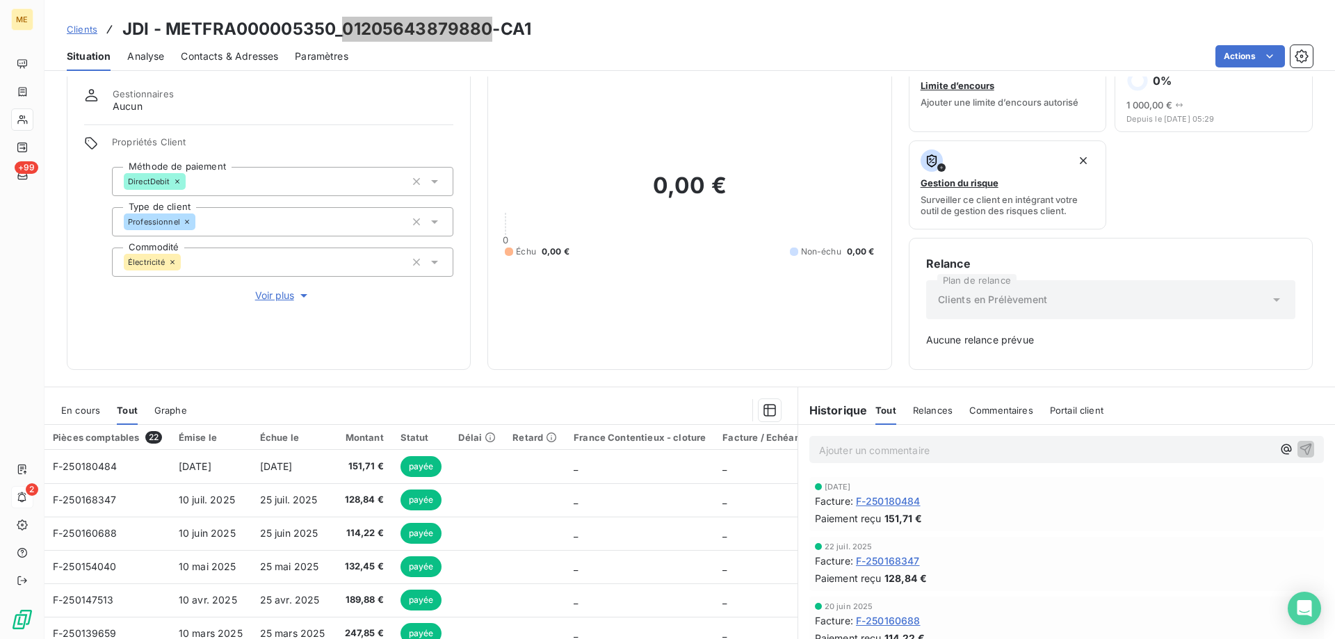
scroll to position [70, 0]
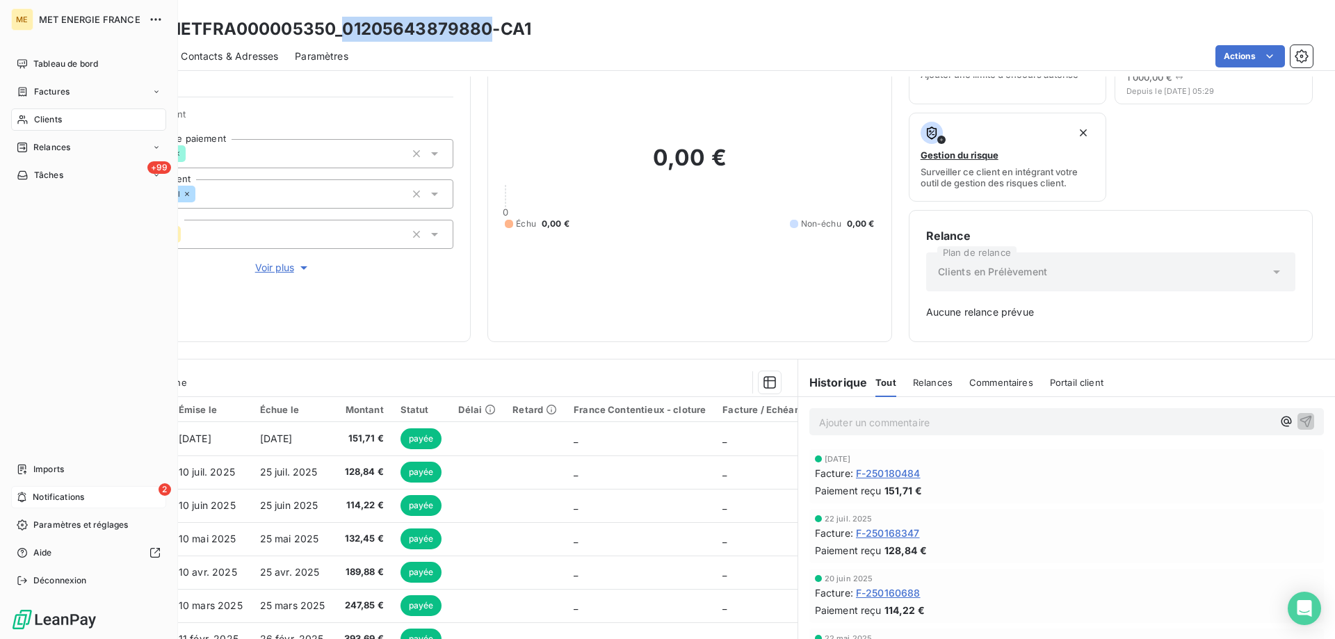
click at [39, 119] on span "Clients" at bounding box center [48, 119] width 28 height 13
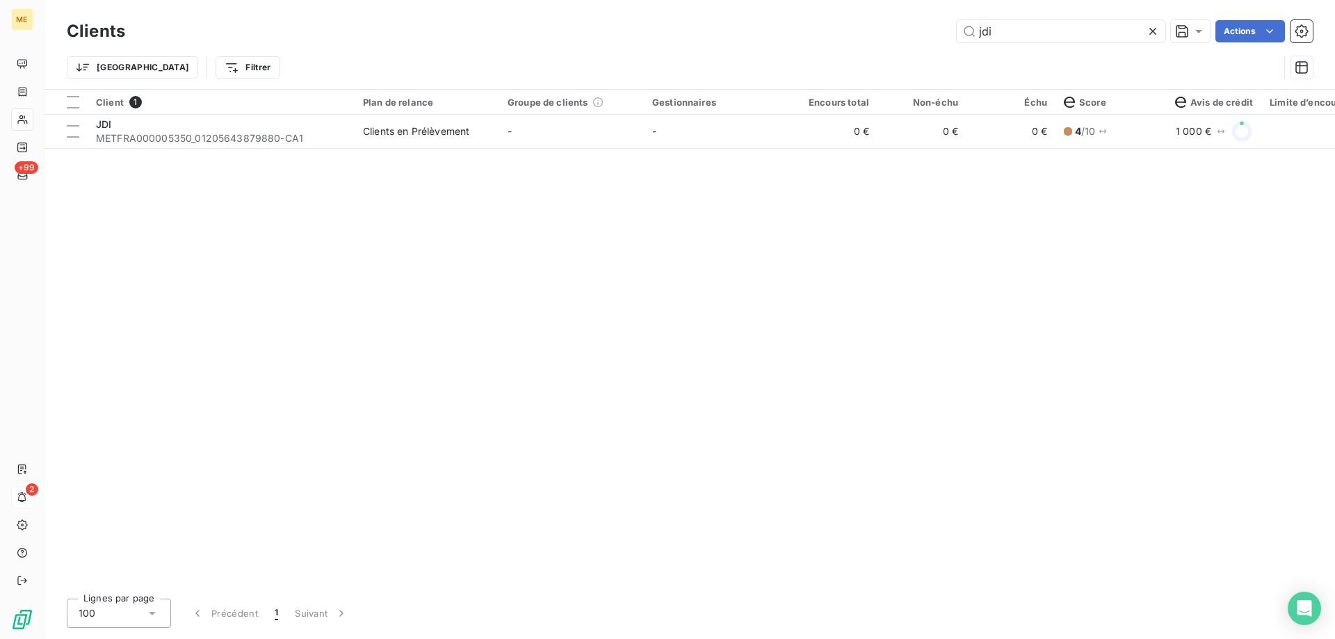
drag, startPoint x: 999, startPoint y: 35, endPoint x: 909, endPoint y: 25, distance: 90.9
click at [909, 25] on div "jdi Actions" at bounding box center [727, 31] width 1171 height 22
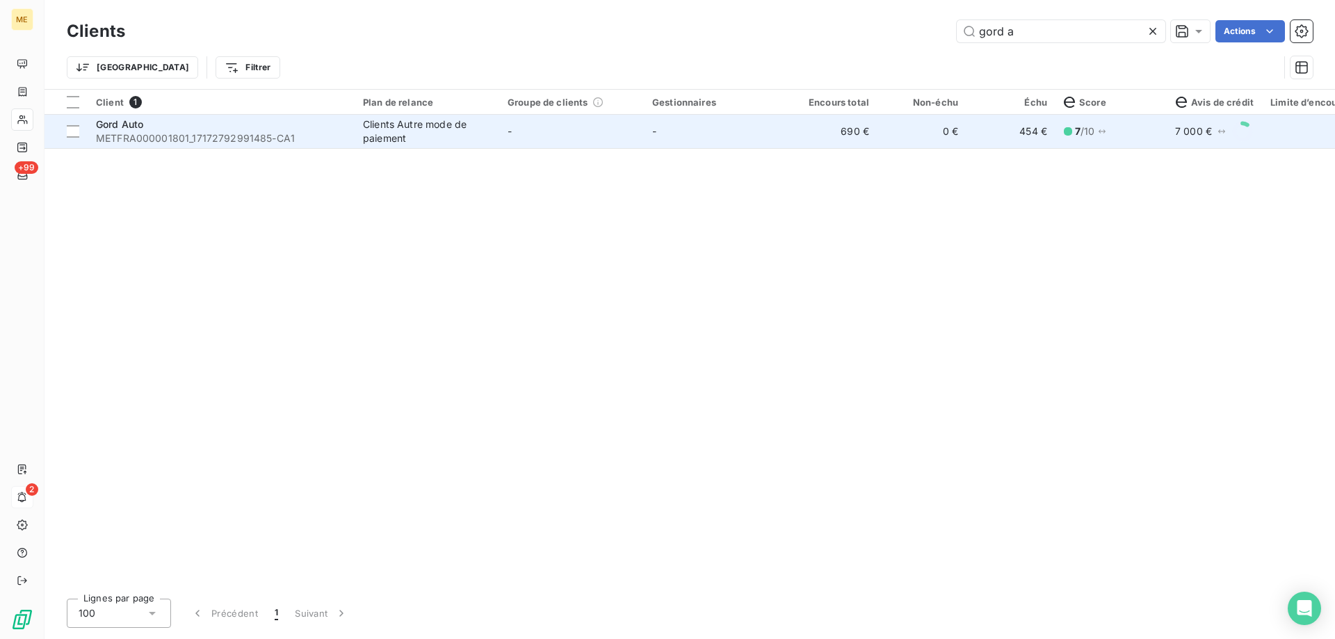
type input "gord a"
click at [757, 137] on td "-" at bounding box center [716, 131] width 145 height 33
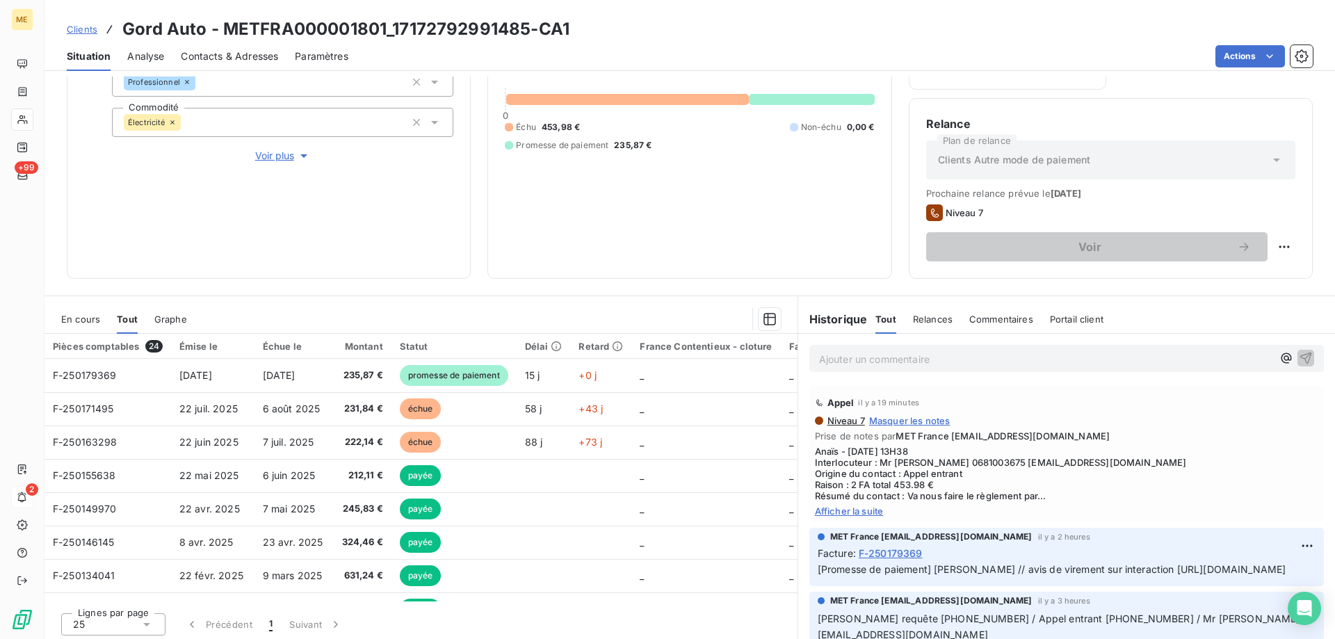
scroll to position [186, 0]
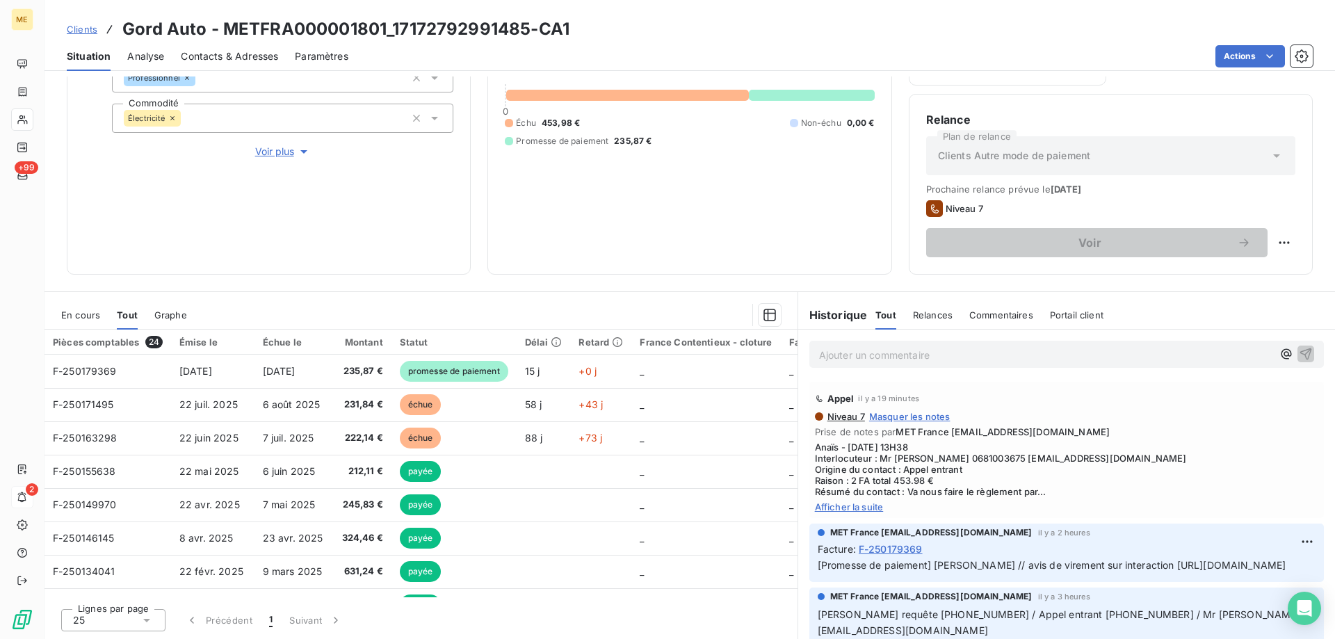
click at [842, 510] on span "Afficher la suite" at bounding box center [1067, 506] width 504 height 11
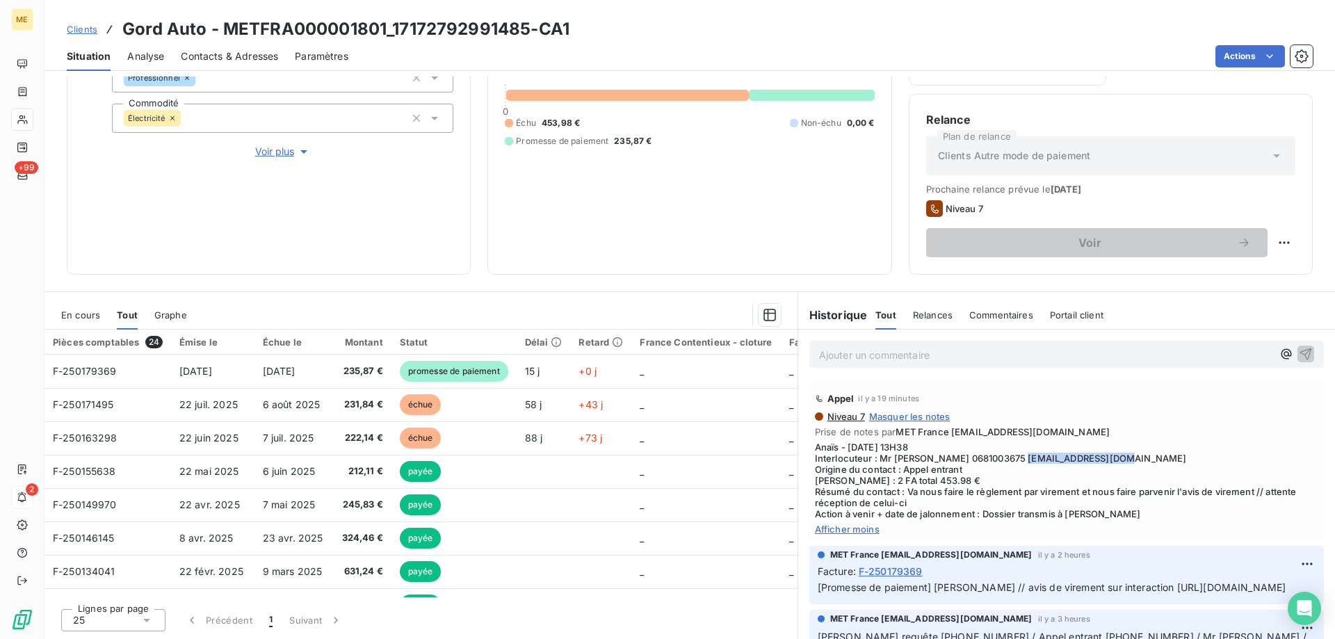
drag, startPoint x: 988, startPoint y: 460, endPoint x: 1079, endPoint y: 456, distance: 91.2
click at [1079, 456] on span "Anaïs - [DATE] 13H38 Interlocuteur : Mr [PERSON_NAME] 0681003675 [EMAIL_ADDRESS…" at bounding box center [1067, 481] width 504 height 78
copy span "[EMAIL_ADDRESS][DOMAIN_NAME]"
